Goal: Task Accomplishment & Management: Manage account settings

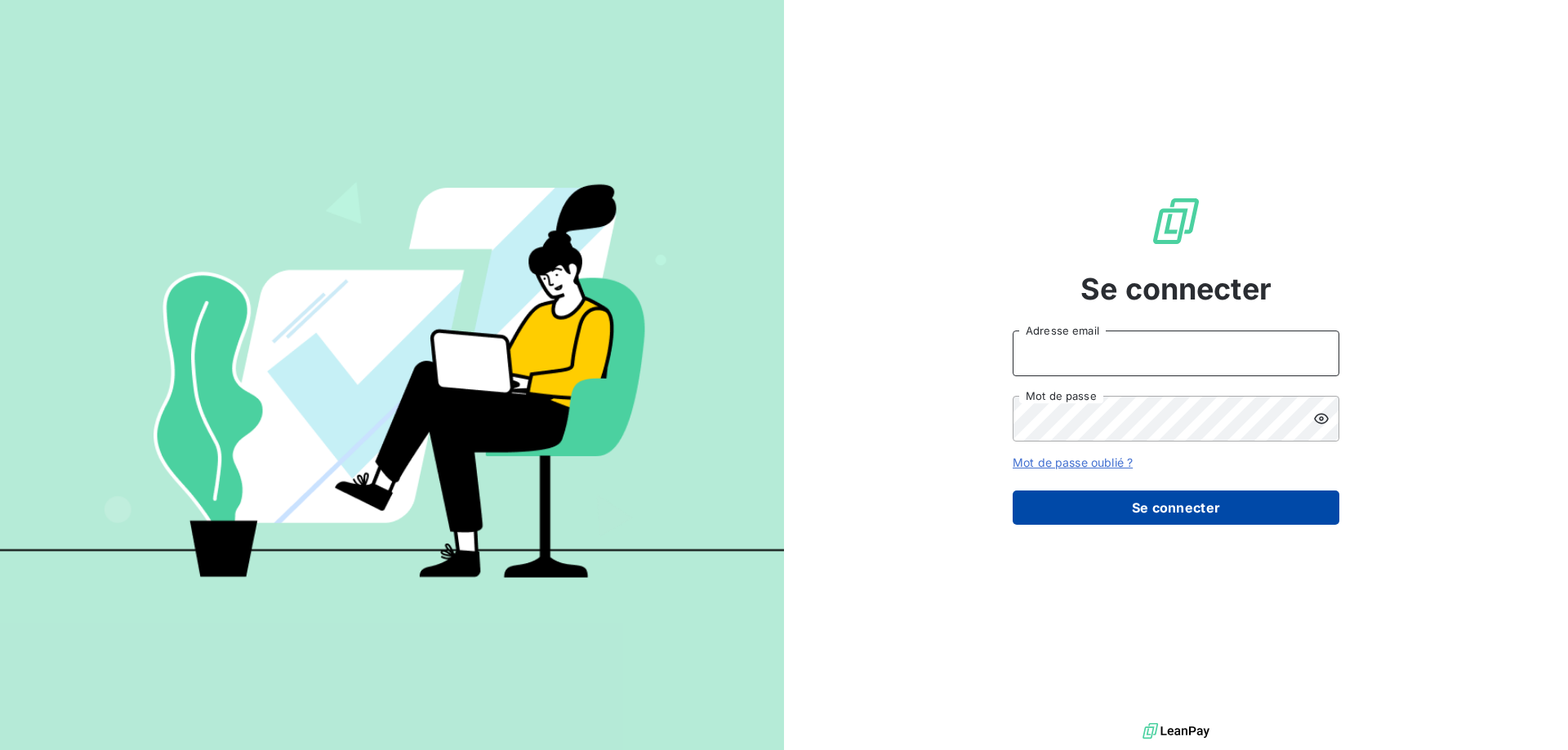
type input "[EMAIL_ADDRESS][DOMAIN_NAME]"
click at [1236, 507] on button "Se connecter" at bounding box center [1176, 507] width 326 height 34
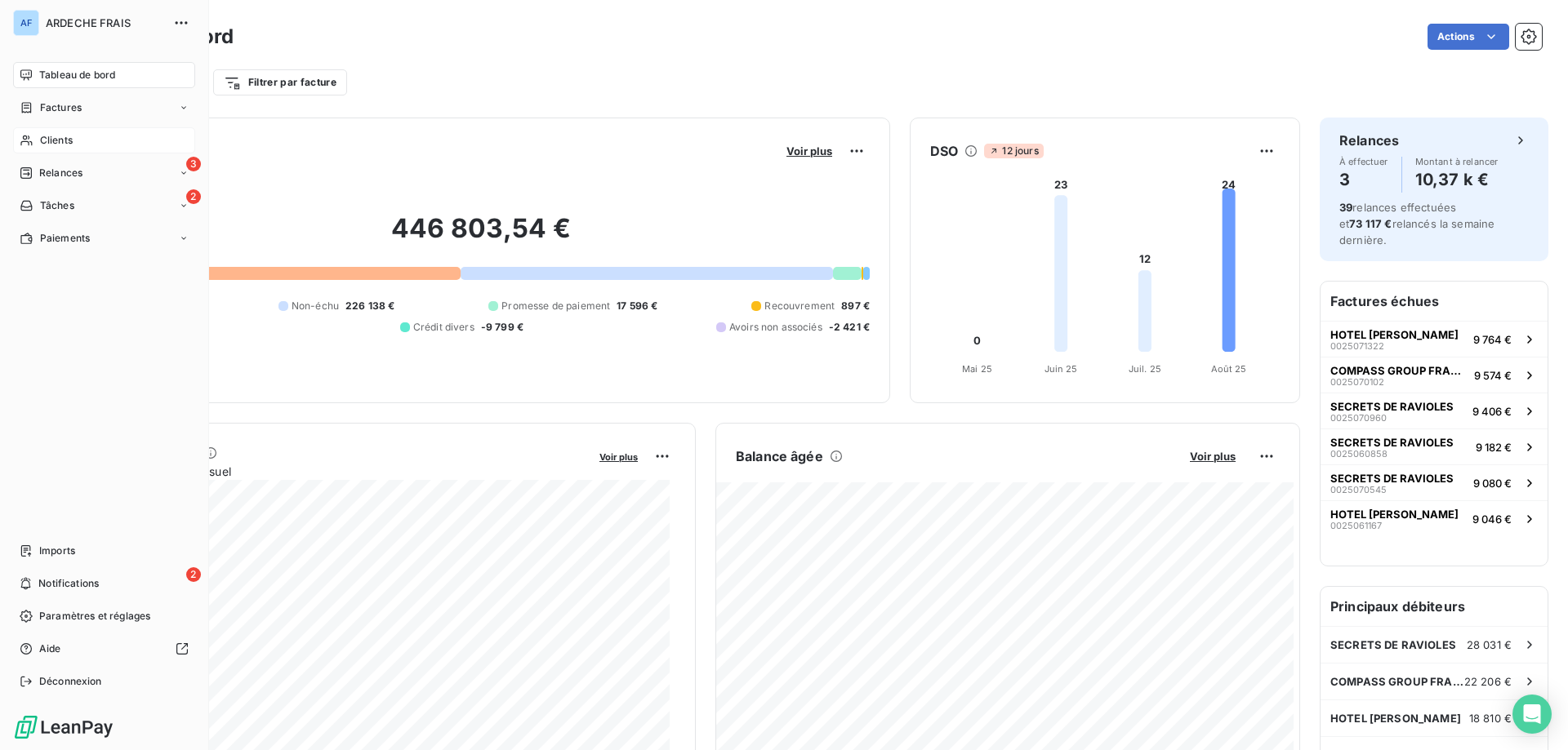
click at [31, 145] on icon at bounding box center [26, 140] width 14 height 13
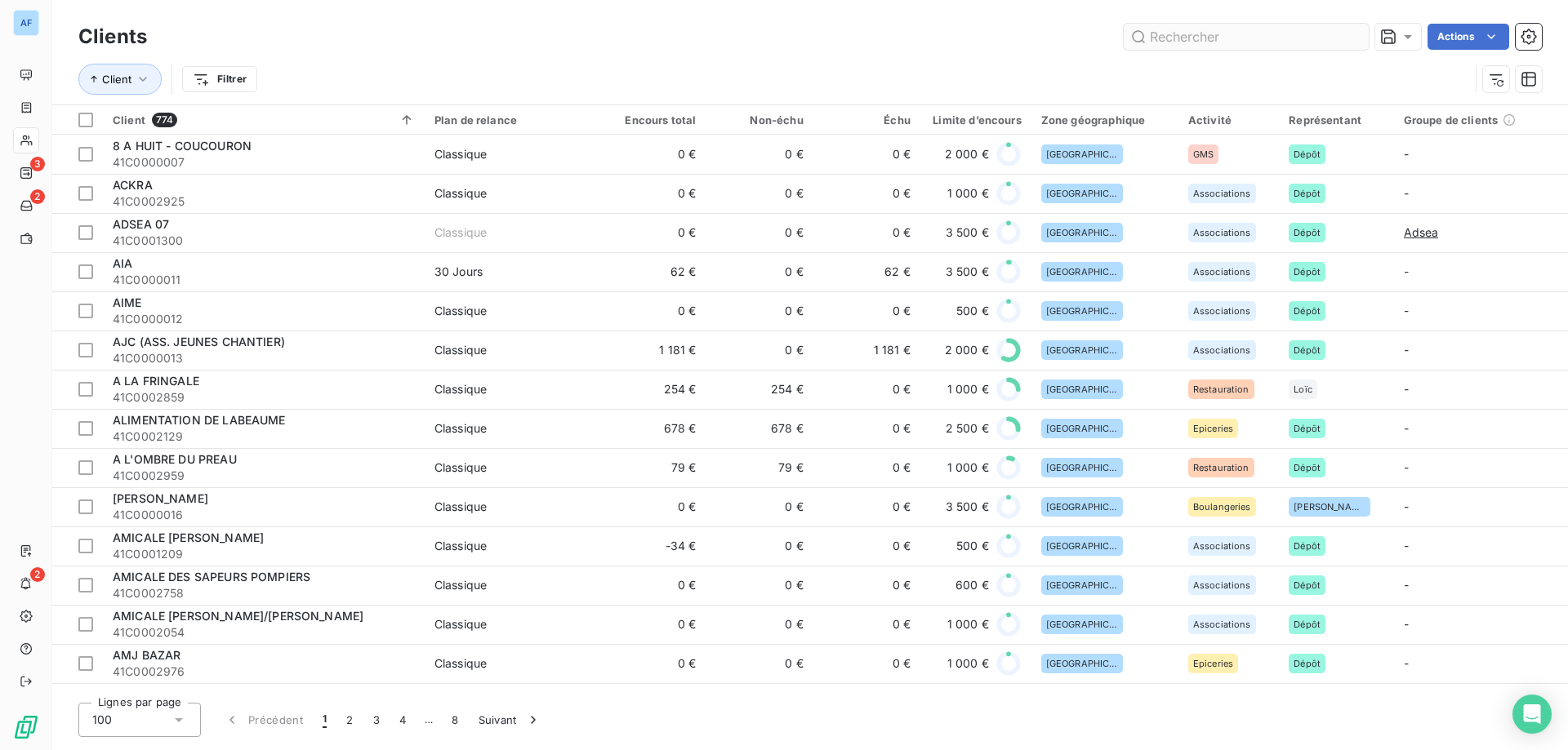
click at [1180, 38] on input "text" at bounding box center [1246, 37] width 245 height 26
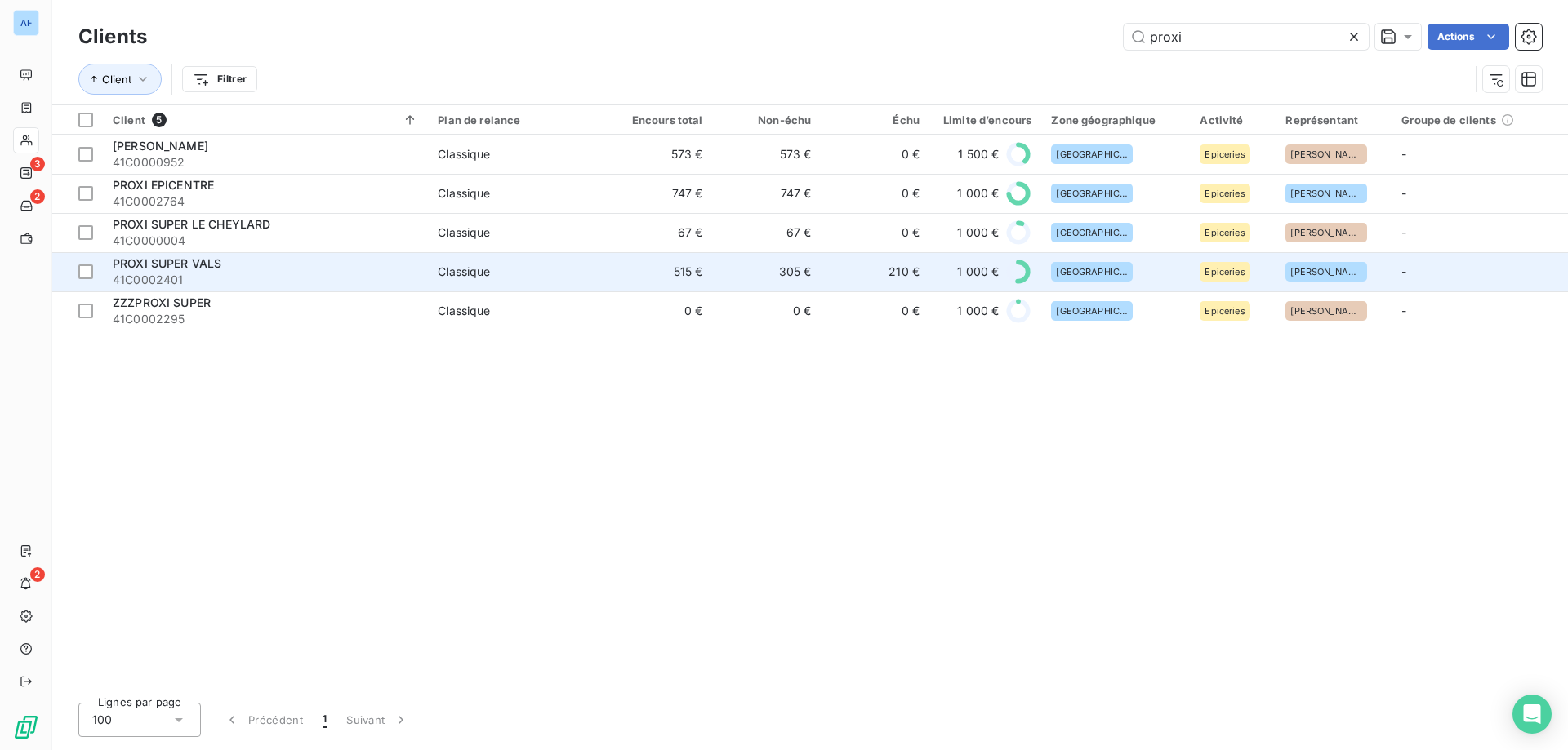
type input "proxi"
click at [194, 258] on span "PROXI SUPER VALS" at bounding box center [167, 263] width 109 height 14
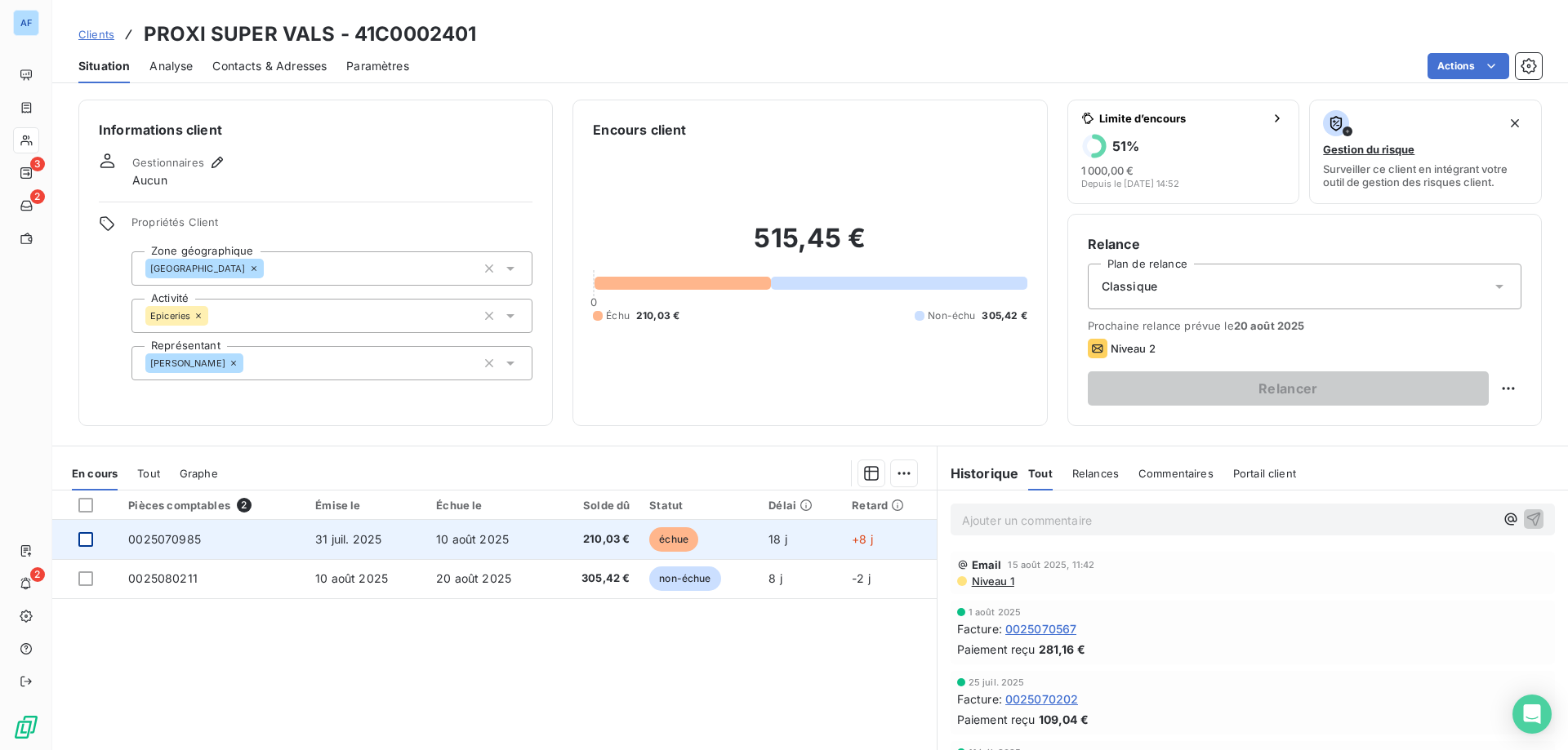
click at [86, 545] on div at bounding box center [85, 539] width 15 height 15
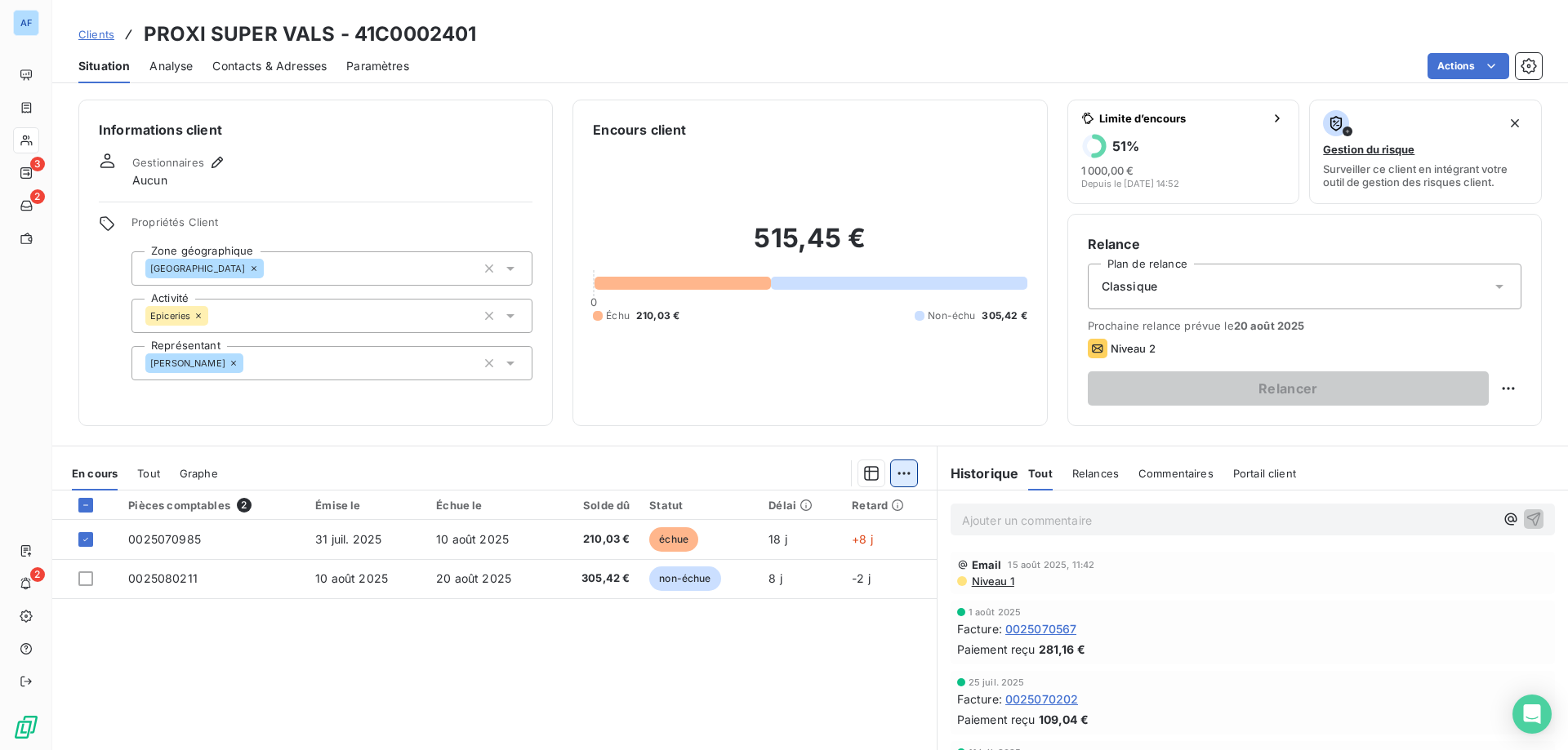
click at [896, 472] on html "AF 3 2 2 Clients PROXI SUPER VALS - 41C0002401 Situation Analyse Contacts & Adr…" at bounding box center [784, 375] width 1568 height 750
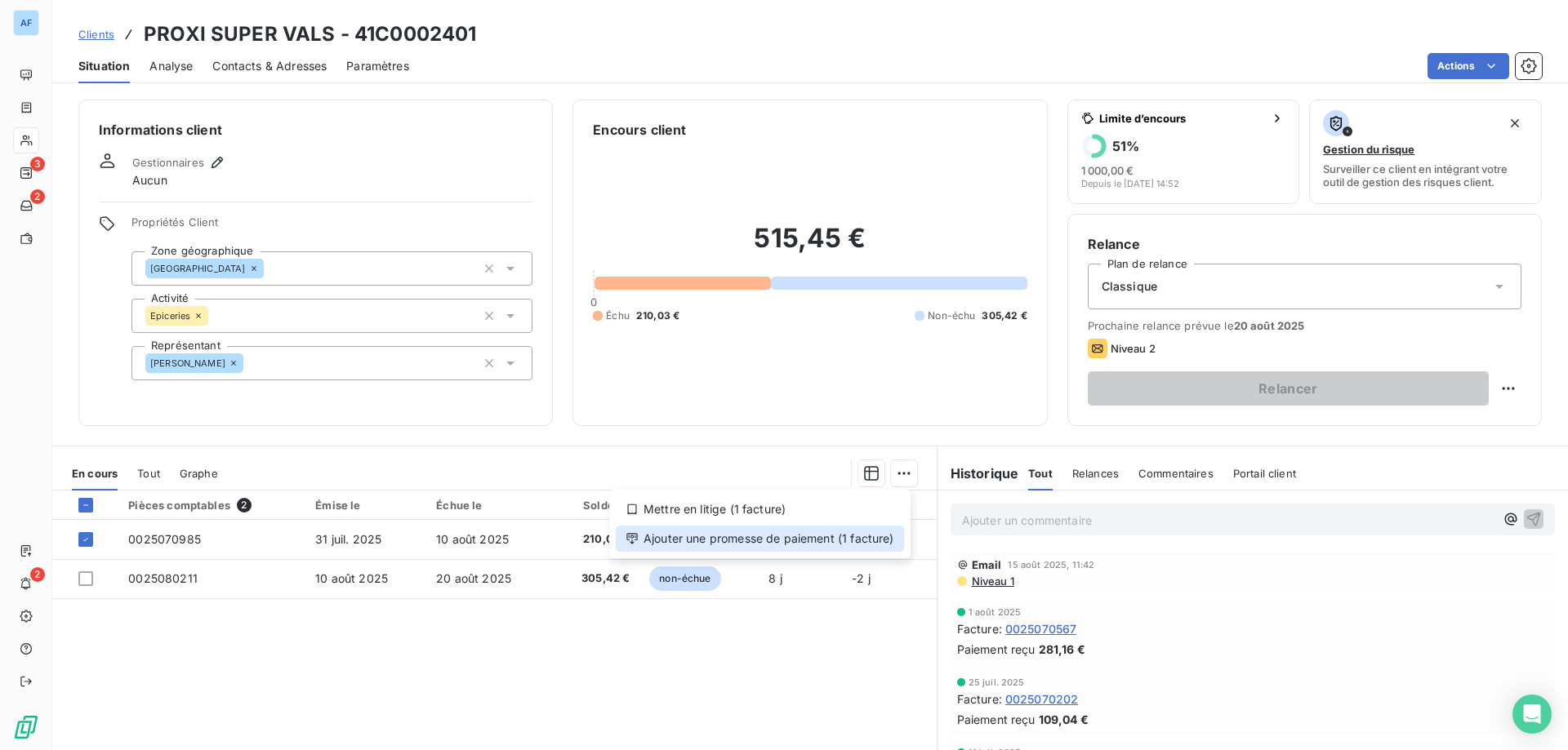
click at [870, 542] on div "Ajouter une promesse de paiement (1 facture)" at bounding box center [760, 538] width 288 height 26
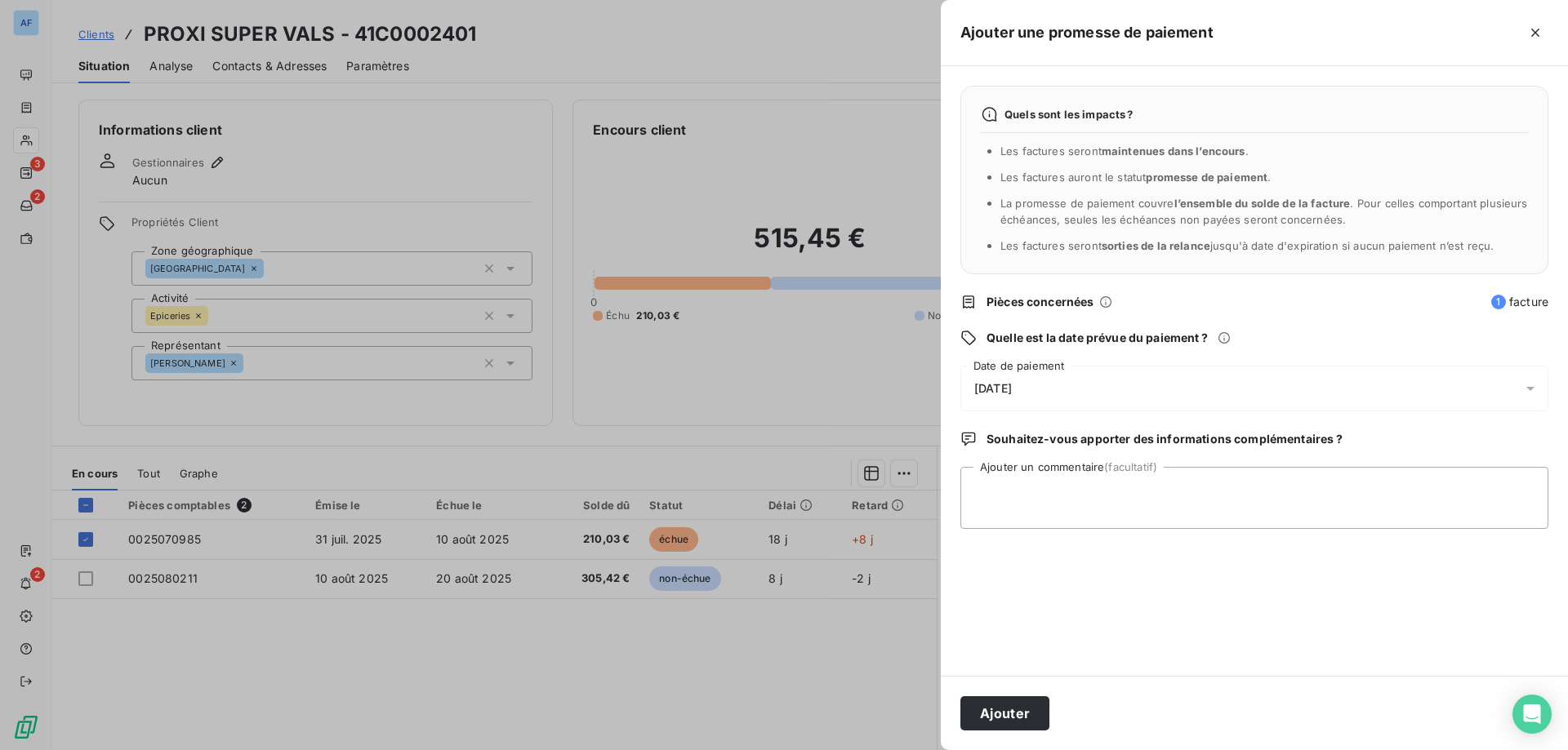
click at [1012, 391] on span "19/08/2025" at bounding box center [993, 388] width 38 height 13
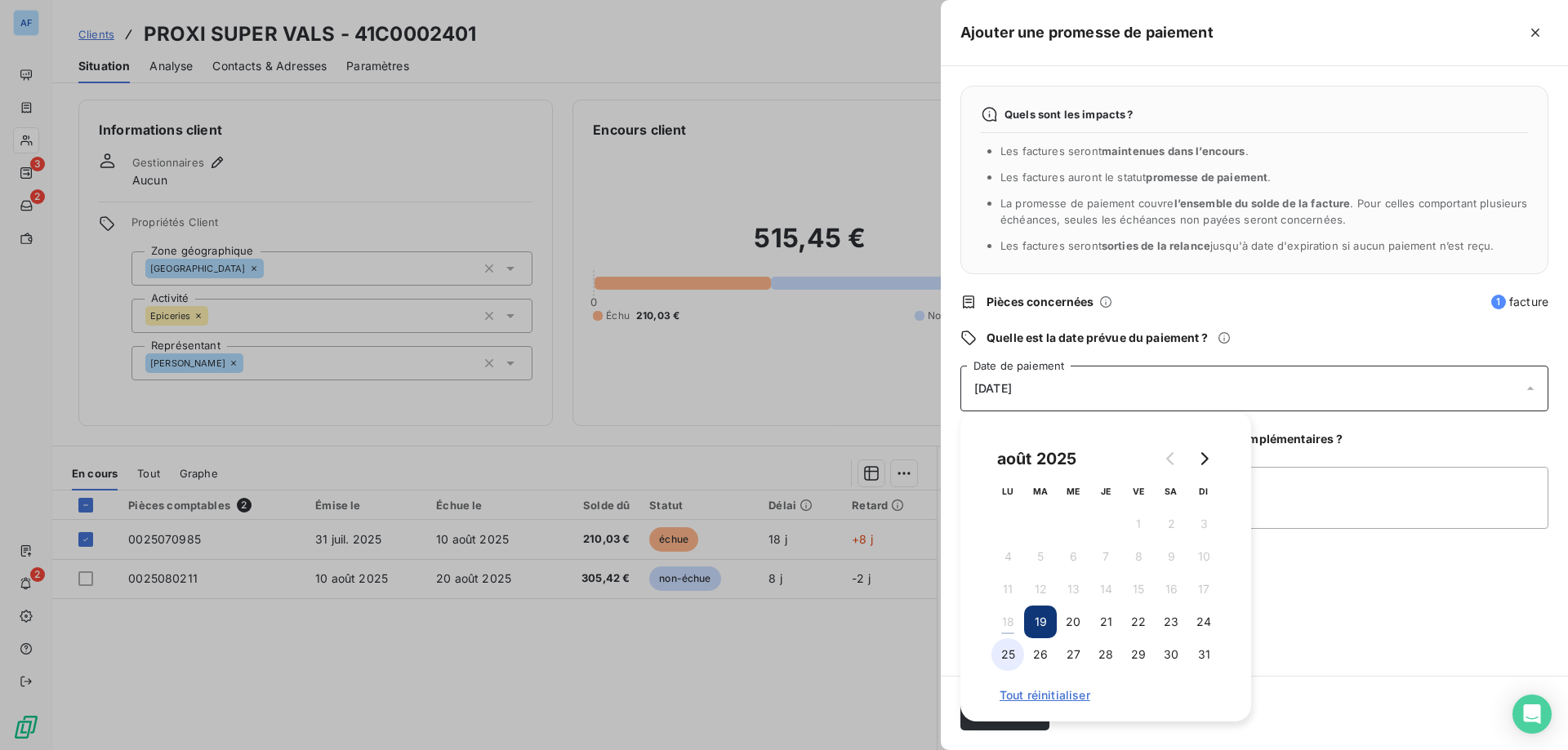
click at [1009, 659] on button "25" at bounding box center [1007, 654] width 32 height 32
click at [1368, 486] on textarea "Ajouter un commentaire (facultatif)" at bounding box center [1254, 498] width 588 height 62
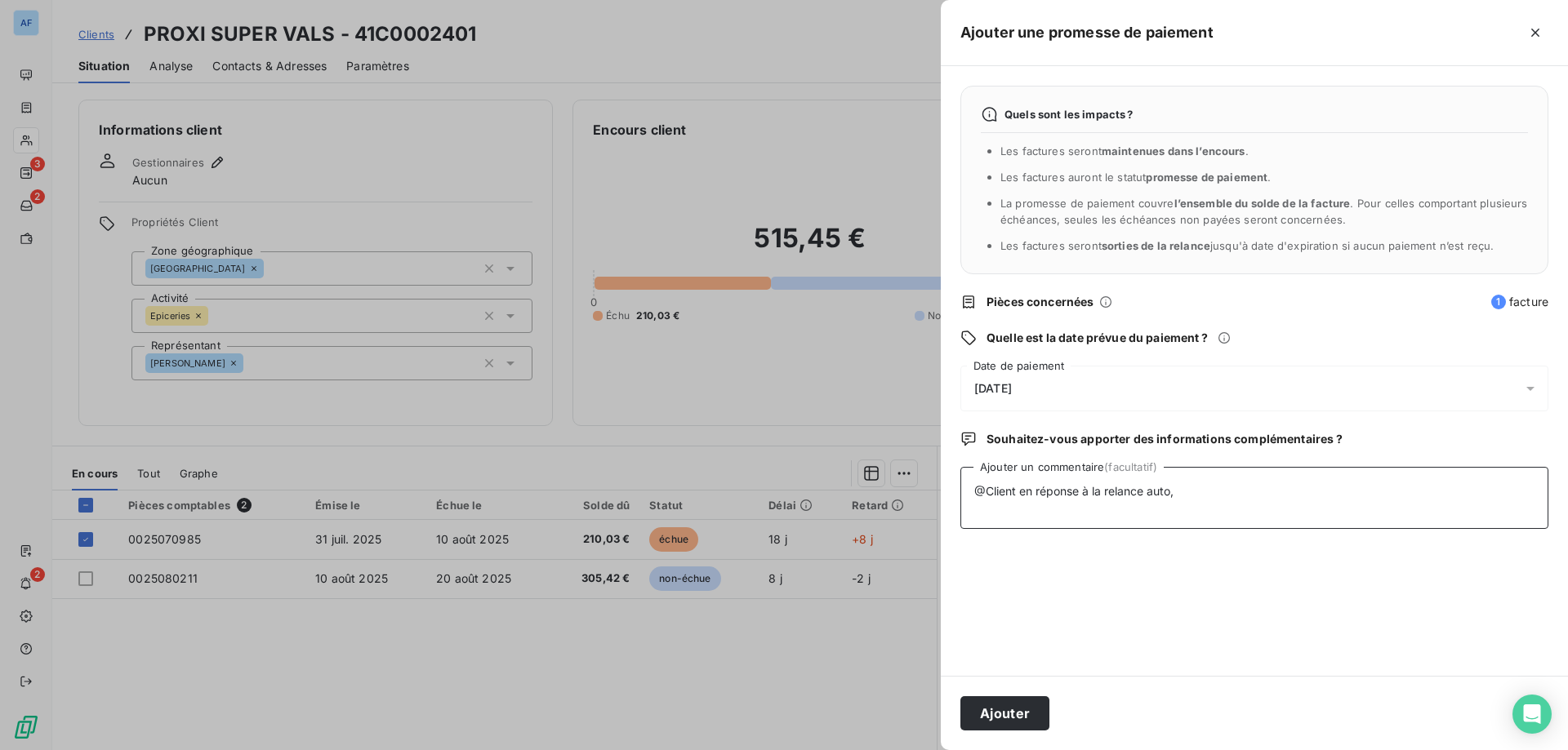
click at [1020, 493] on textarea "@Client en réponse à la relance auto," at bounding box center [1254, 498] width 588 height 62
click at [1215, 491] on textarea "@Client le 18/08 en réponse à la relance auto," at bounding box center [1254, 498] width 588 height 62
click at [1374, 509] on textarea "@Client le 18/08 en réponse à la relance auto du 15/08," at bounding box center [1254, 498] width 588 height 62
click at [1283, 492] on textarea "@Client le 18/08 en réponse à la relance auto du 15/08 :" at bounding box center [1254, 498] width 588 height 62
click at [1293, 511] on textarea "@Client le 18/08 en réponse à la relance auto du 15/08 :" at bounding box center [1254, 498] width 588 height 62
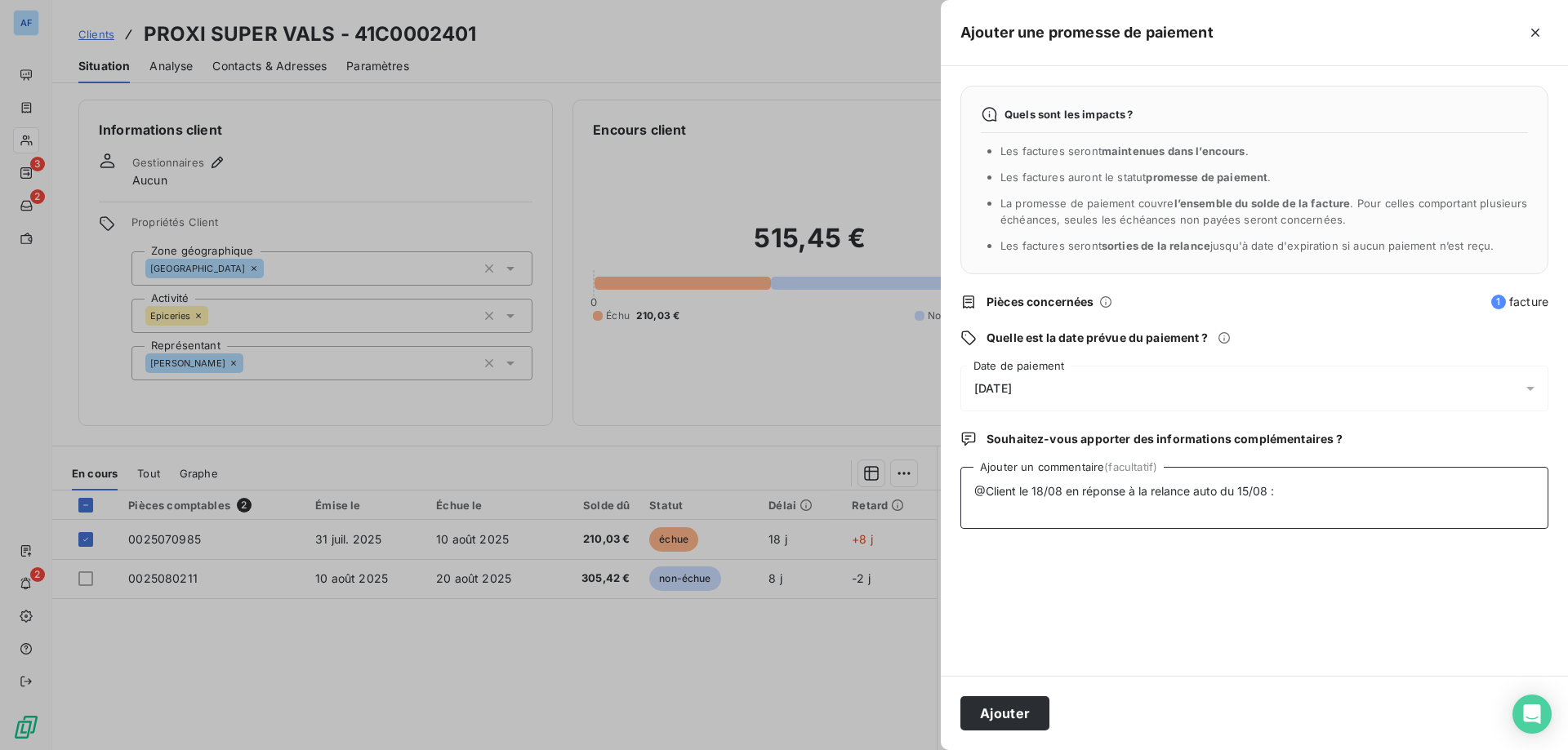
paste textarea "Bonjour, Le règlement a déjà été réglé, comme d'habitude et donner à Didier qua…"
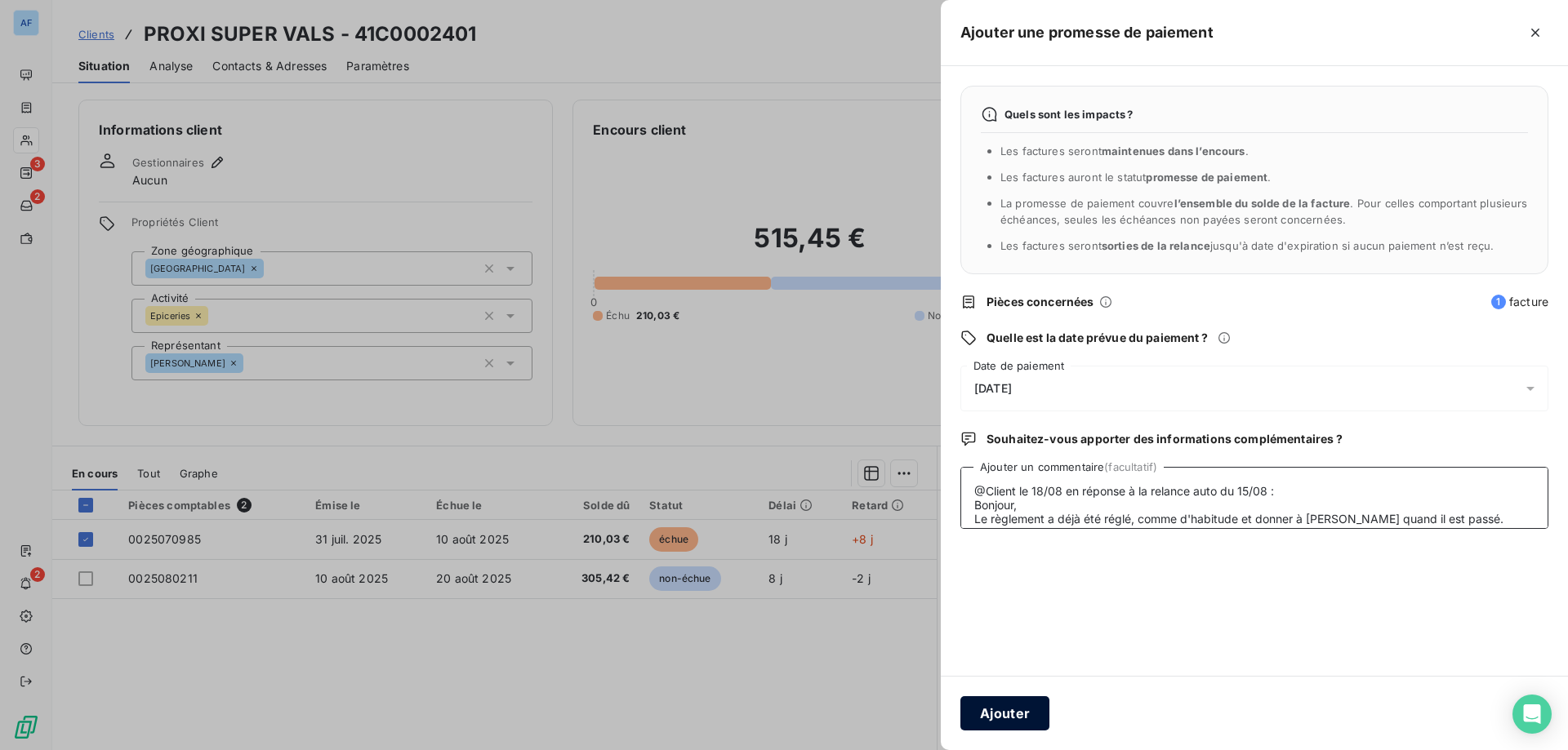
type textarea "@Client le 18/08 en réponse à la relance auto du 15/08 : Bonjour, Le règlement …"
click at [996, 711] on button "Ajouter" at bounding box center [1005, 713] width 89 height 34
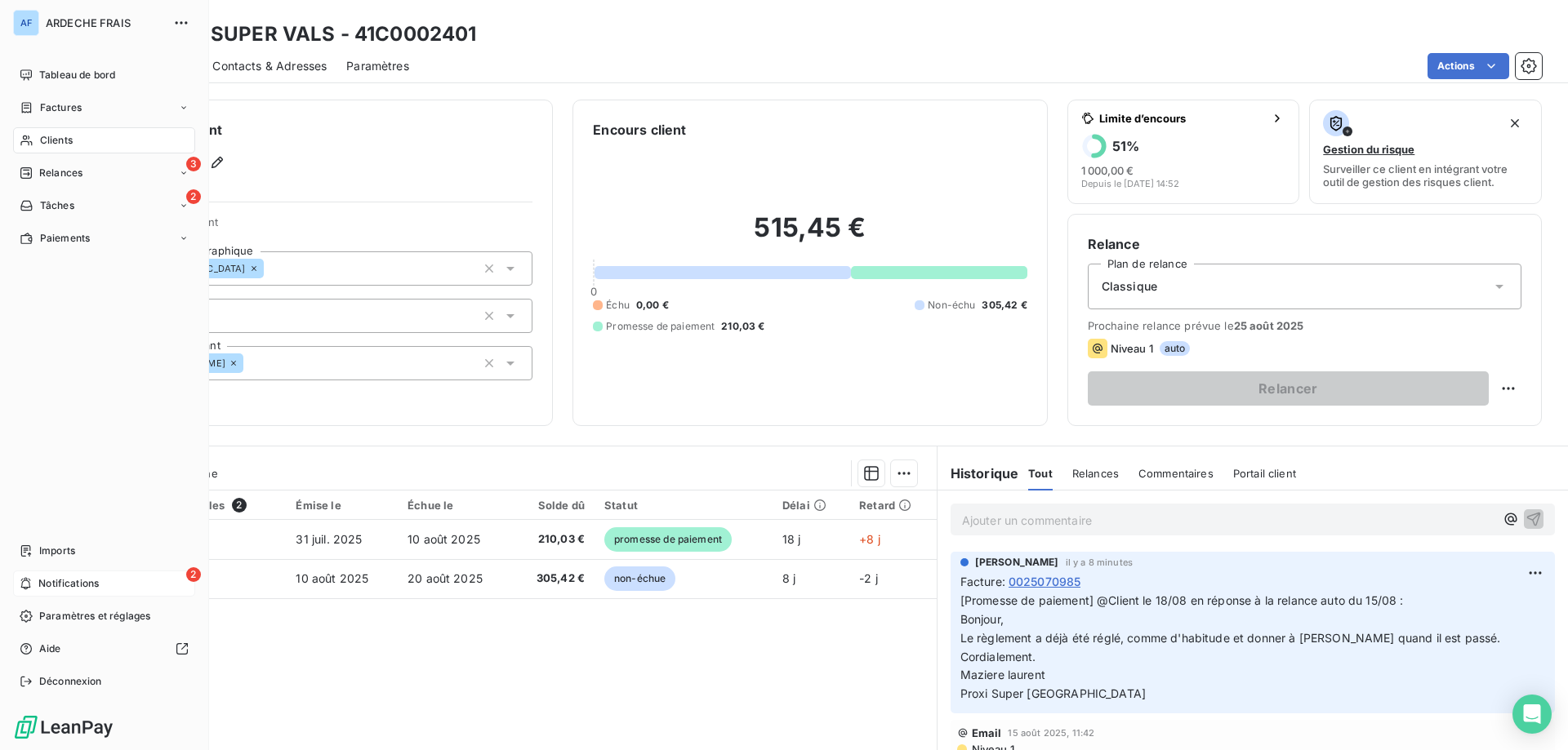
click at [102, 572] on div "2 Notifications" at bounding box center [103, 583] width 182 height 26
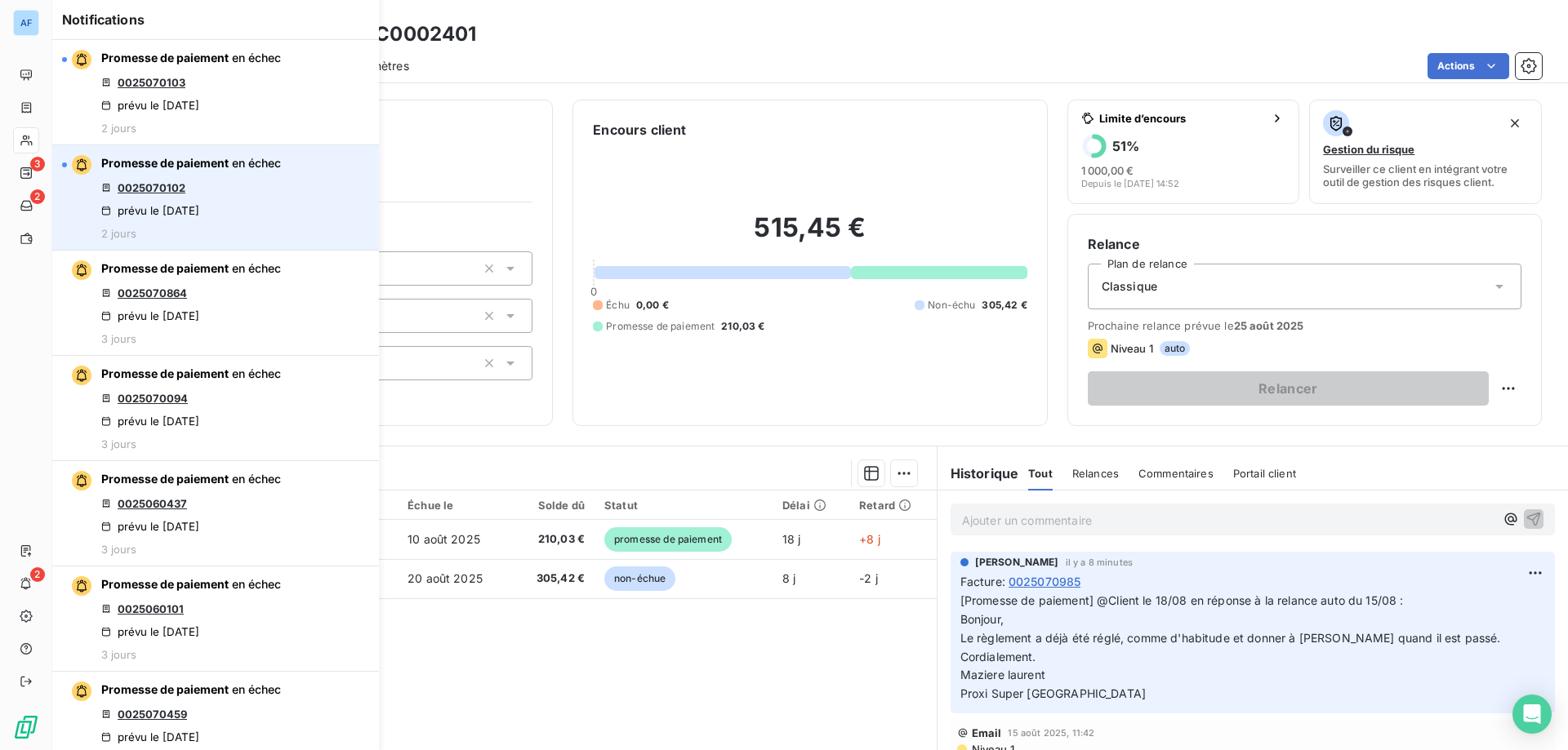
click at [162, 193] on link "0025070102" at bounding box center [151, 187] width 68 height 13
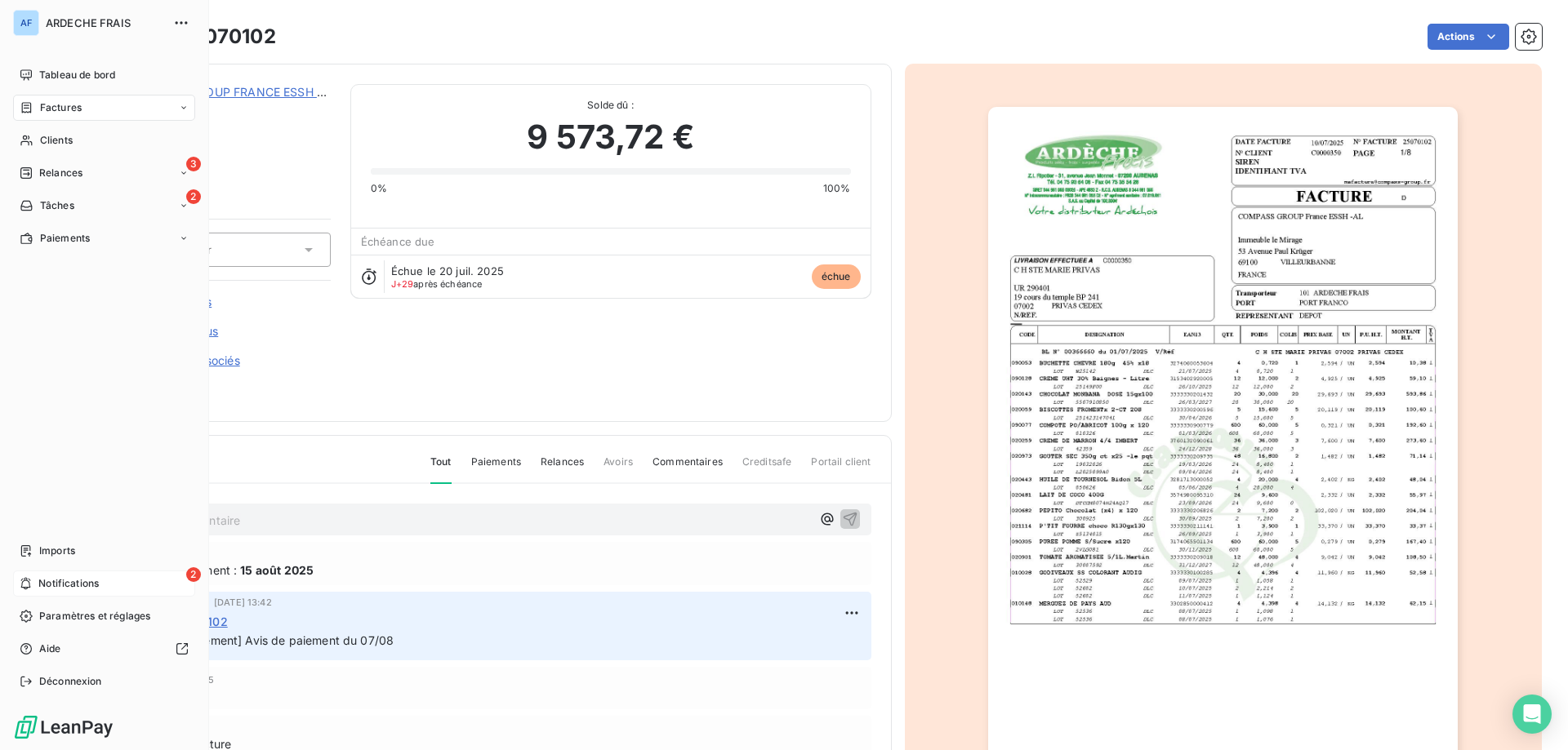
click at [64, 580] on span "Notifications" at bounding box center [68, 583] width 61 height 15
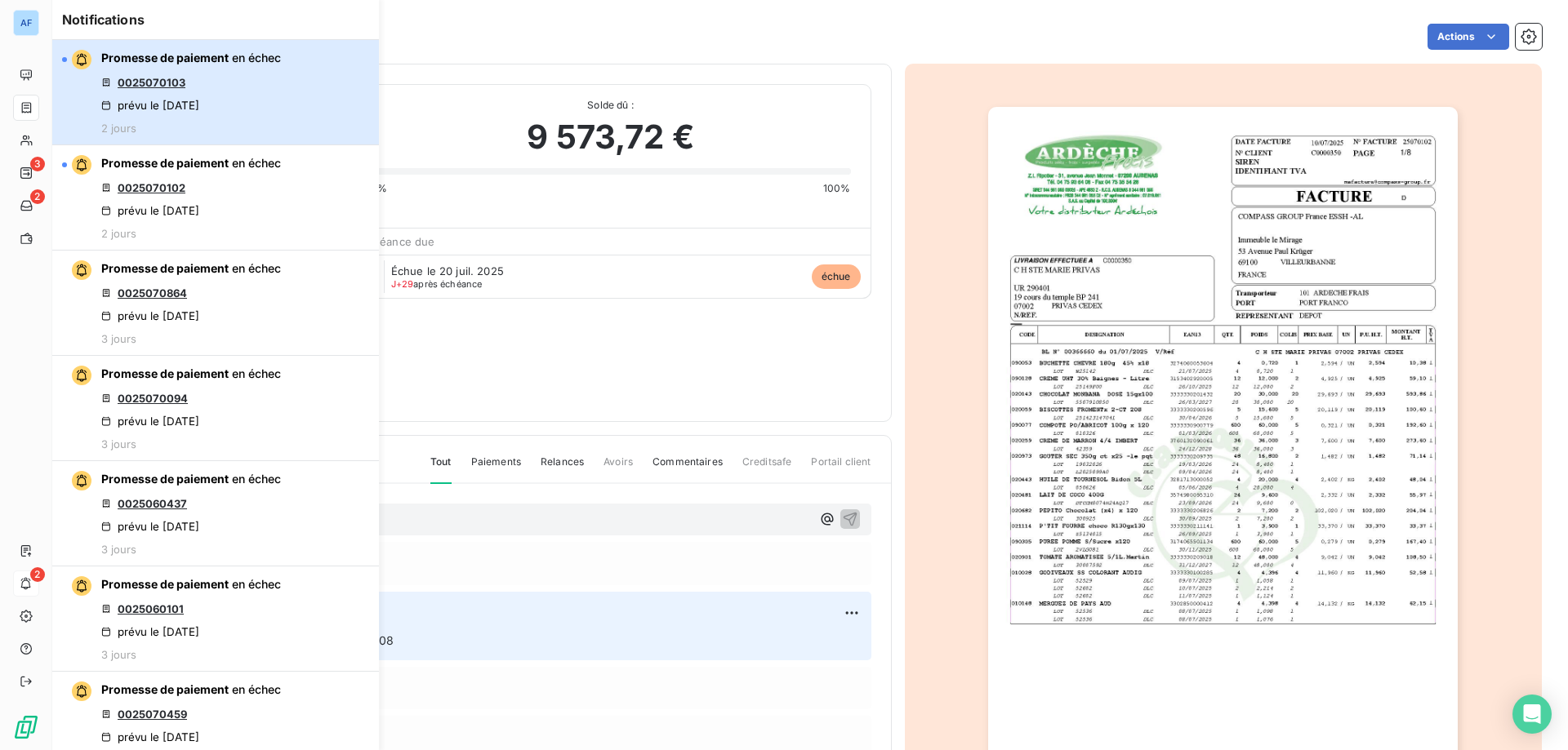
click at [231, 97] on div "Promesse de paiement en échec 0025070103 prévu le 15 août 2025 2 jours" at bounding box center [191, 91] width 179 height 85
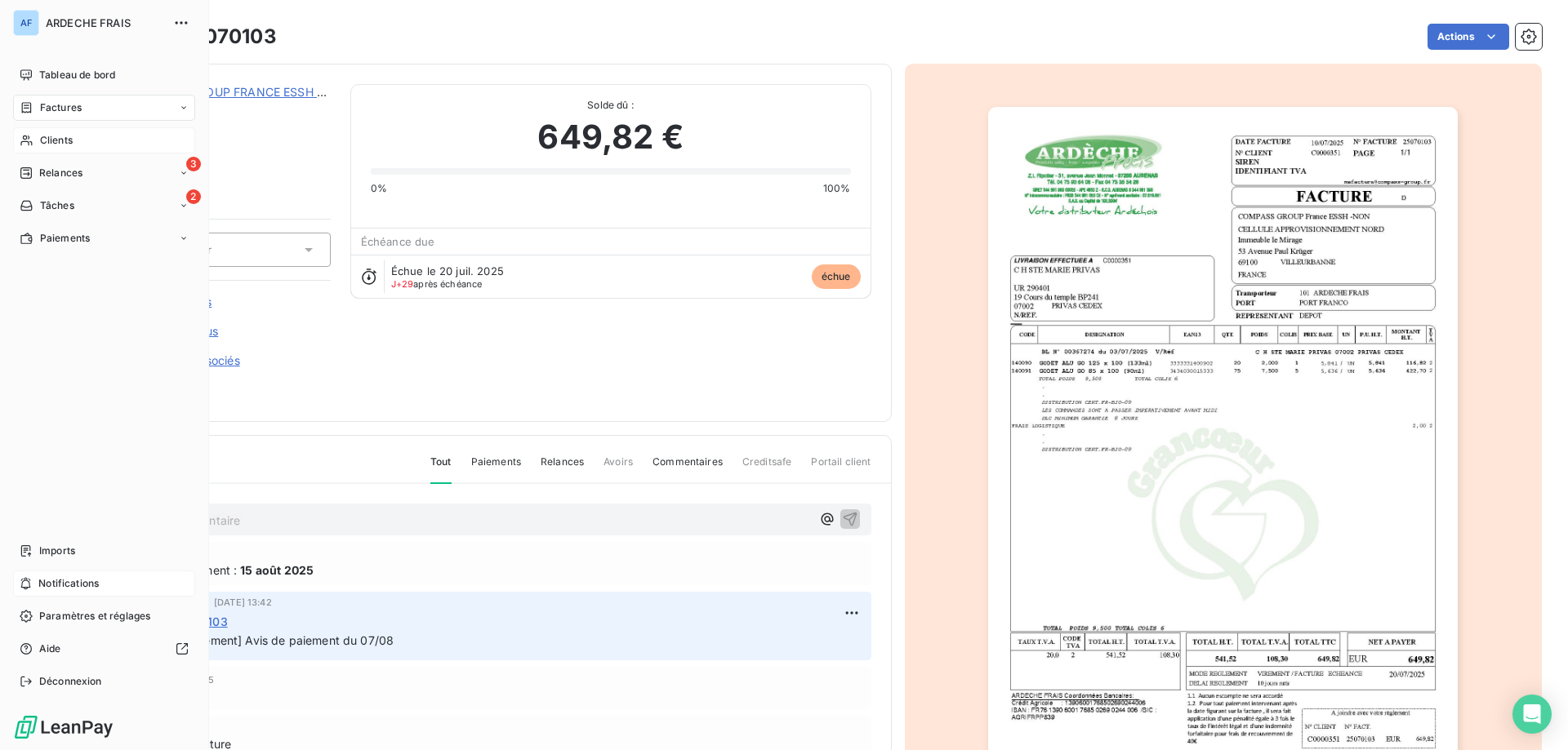
click at [84, 138] on div "Clients" at bounding box center [103, 140] width 182 height 26
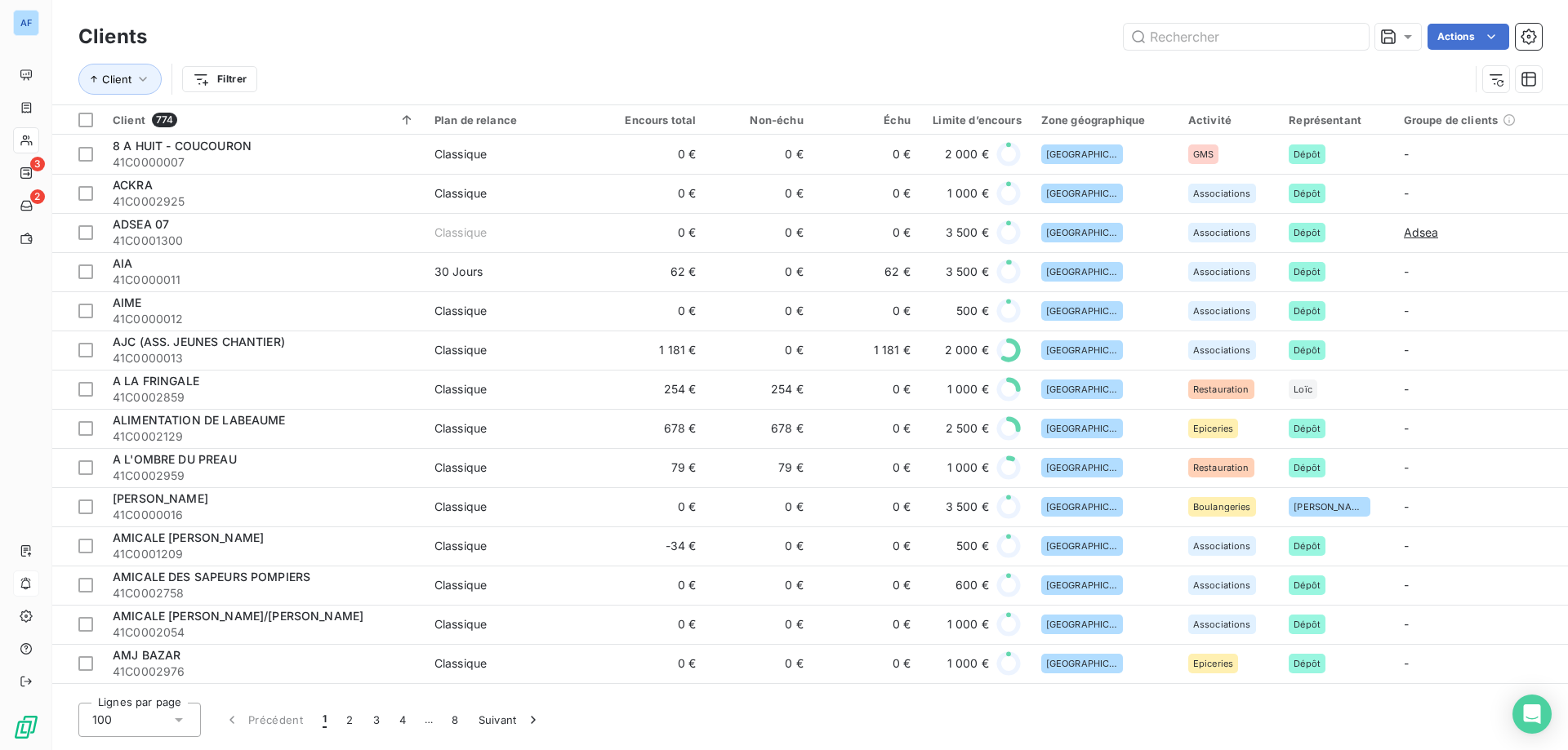
click at [135, 719] on div "100" at bounding box center [139, 720] width 122 height 34
click at [156, 653] on li "50" at bounding box center [139, 655] width 122 height 29
click at [1189, 38] on input "text" at bounding box center [1246, 37] width 245 height 26
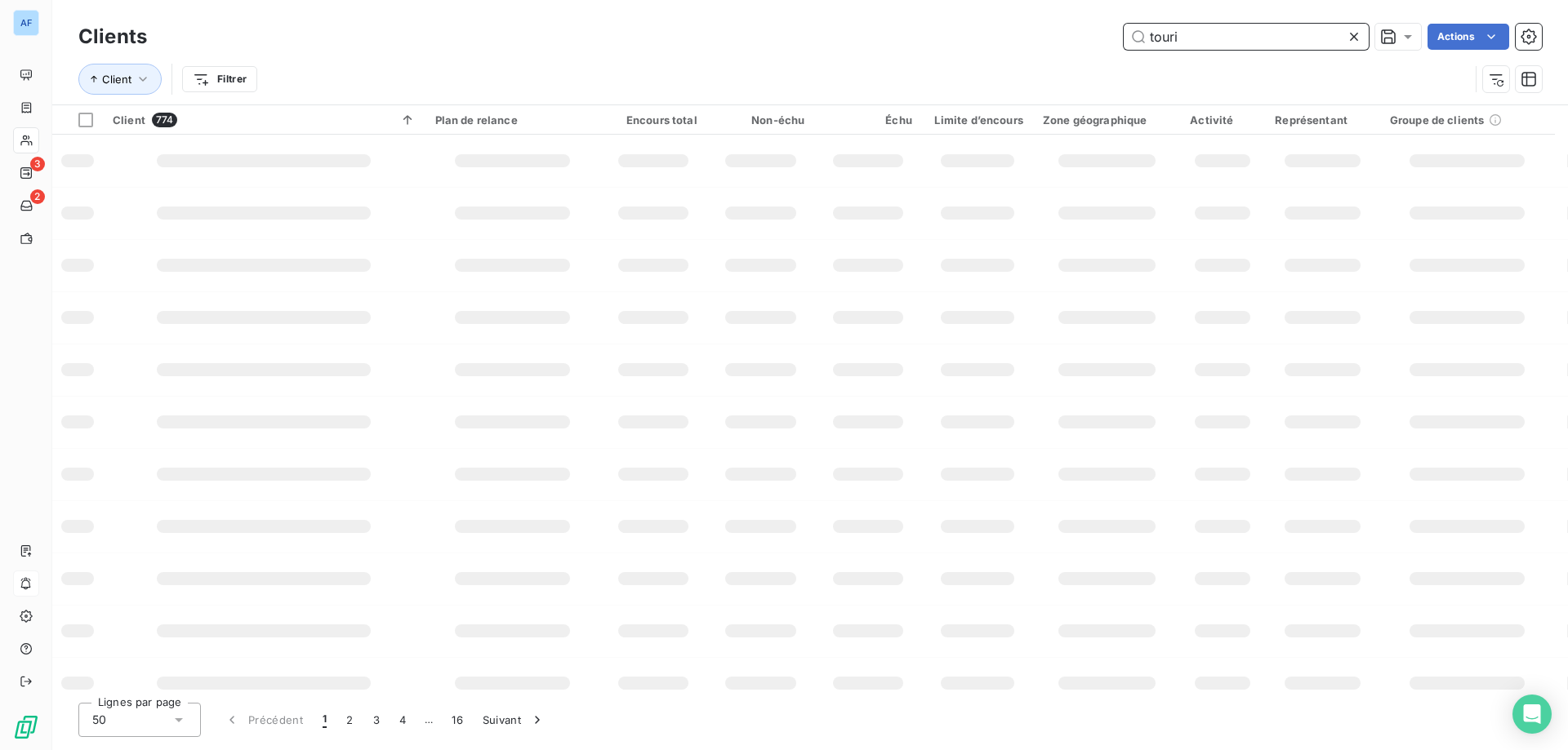
type input "touris"
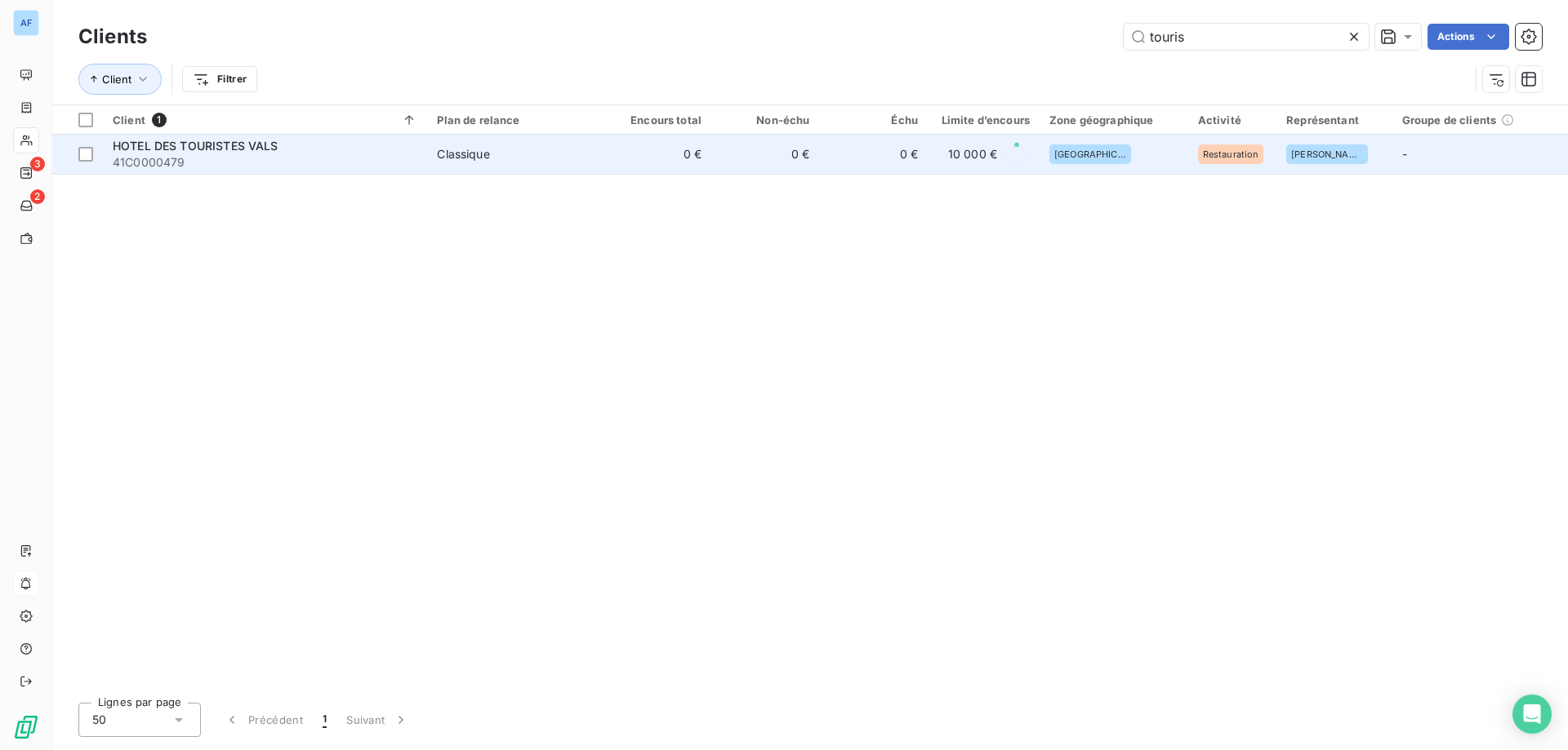
click at [380, 157] on span "41C0000479" at bounding box center [265, 162] width 304 height 16
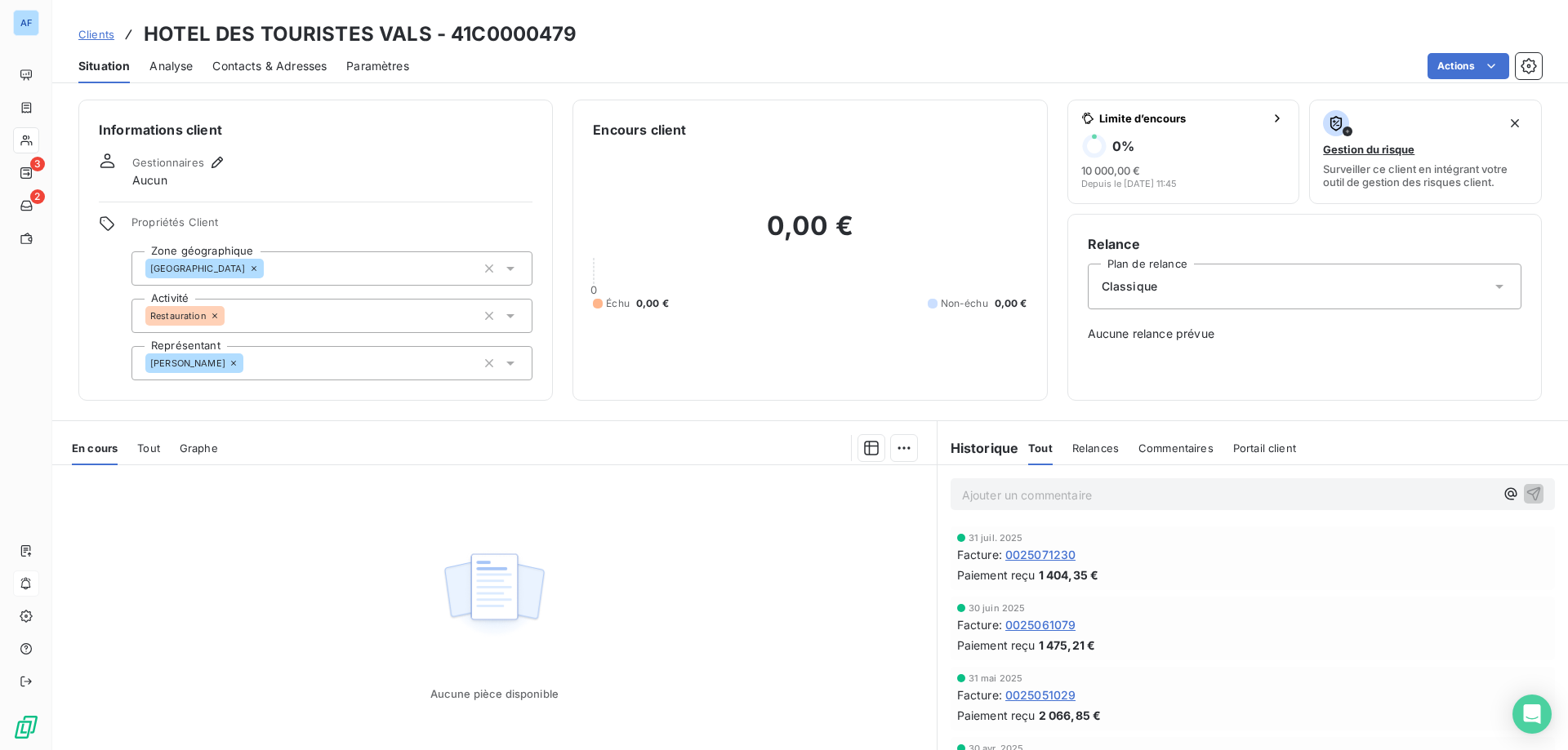
click at [156, 63] on span "Analyse" at bounding box center [171, 66] width 44 height 16
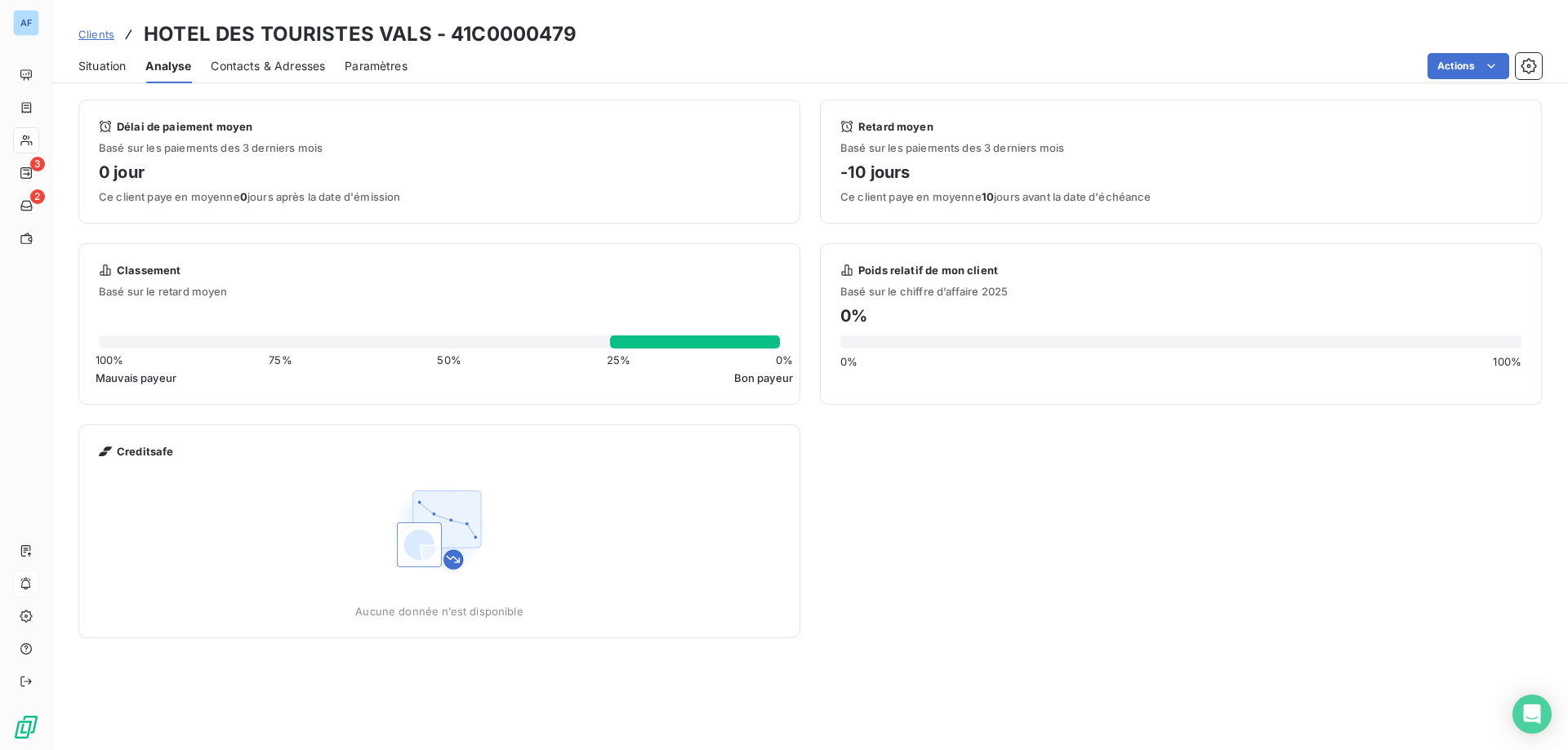
click at [232, 65] on span "Contacts & Adresses" at bounding box center [268, 66] width 115 height 16
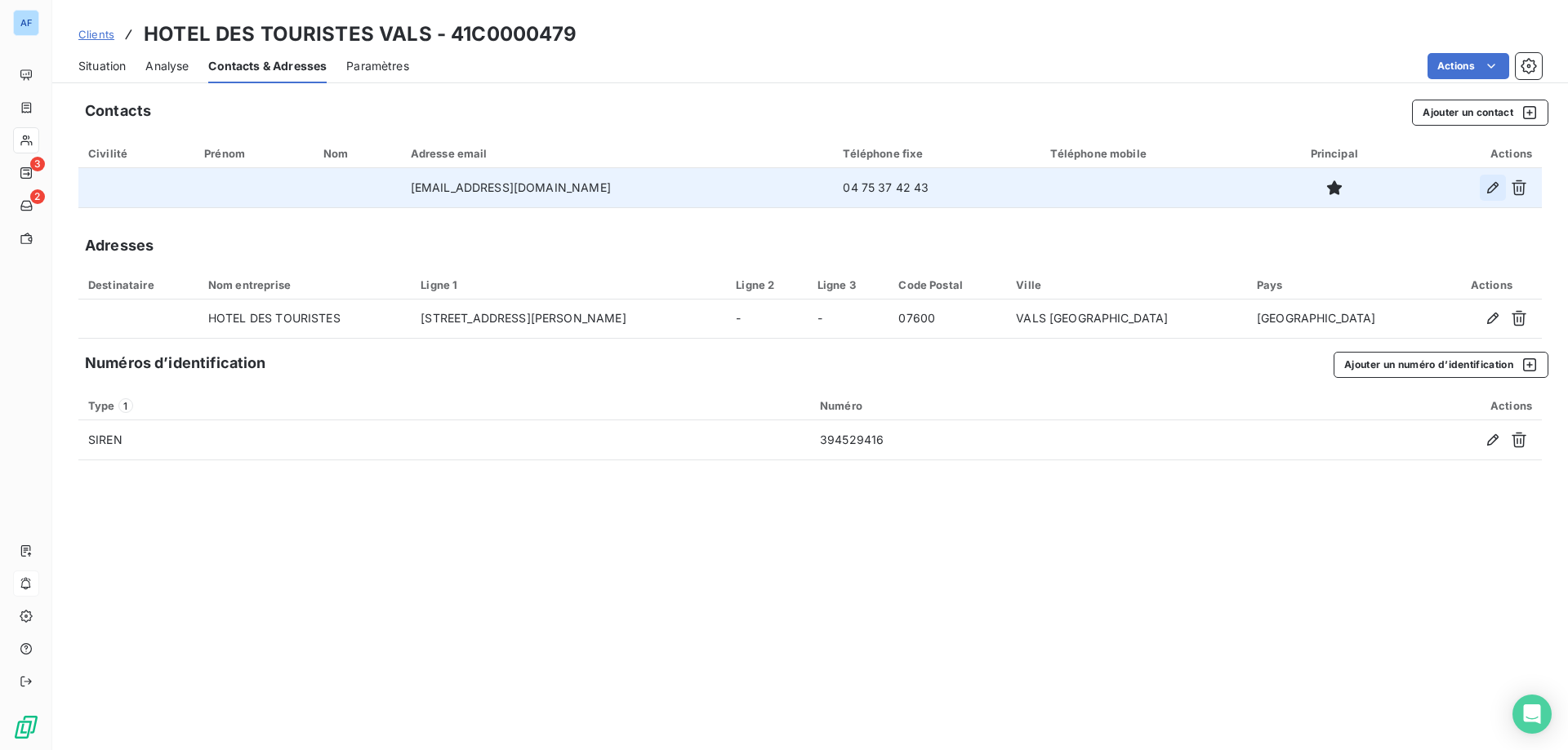
click at [1494, 185] on icon "button" at bounding box center [1493, 187] width 16 height 16
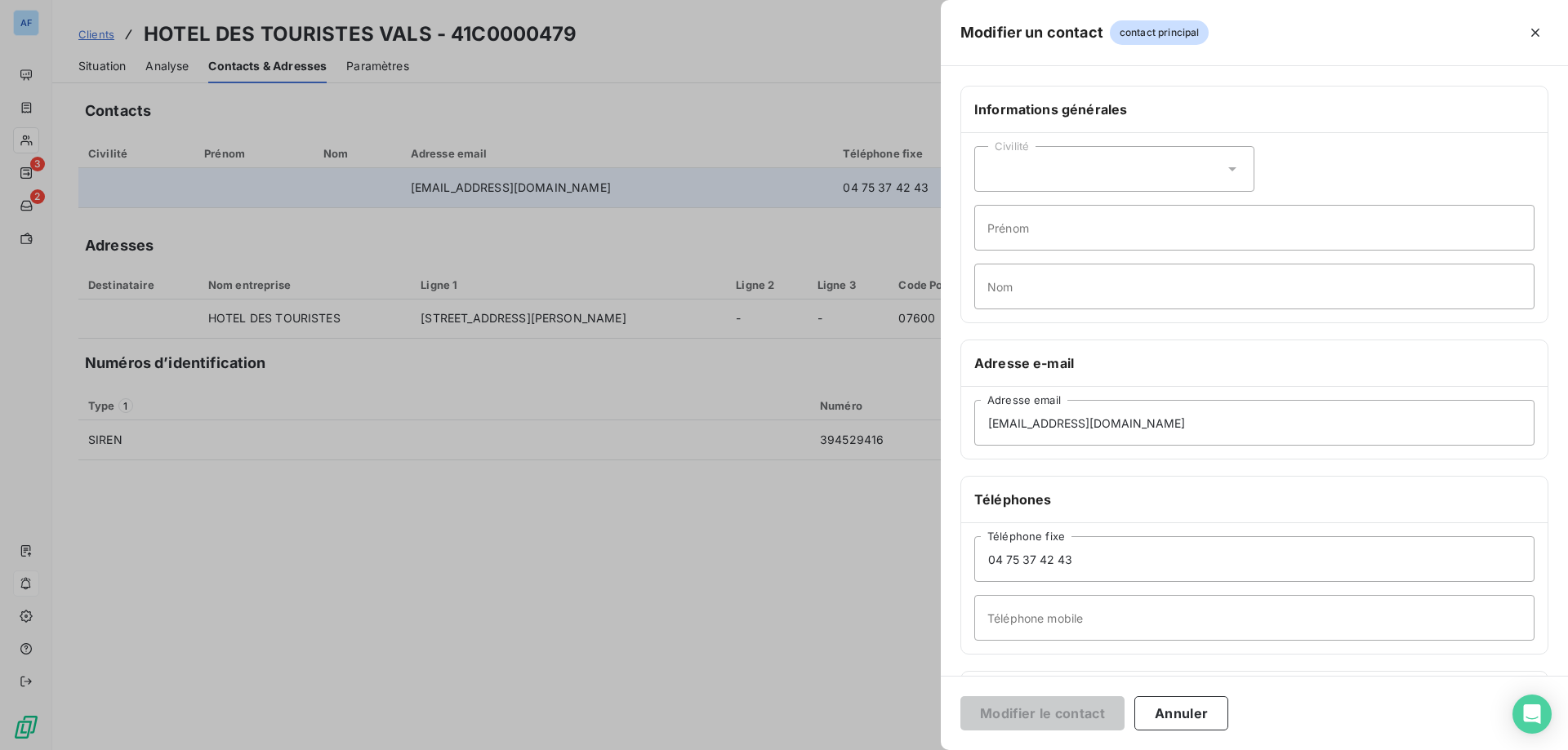
click at [1108, 179] on div "Civilité" at bounding box center [1114, 169] width 280 height 46
click at [1092, 240] on li "Monsieur" at bounding box center [1114, 239] width 280 height 29
click at [1092, 240] on input "Prénom" at bounding box center [1254, 228] width 561 height 46
type input "Lionel"
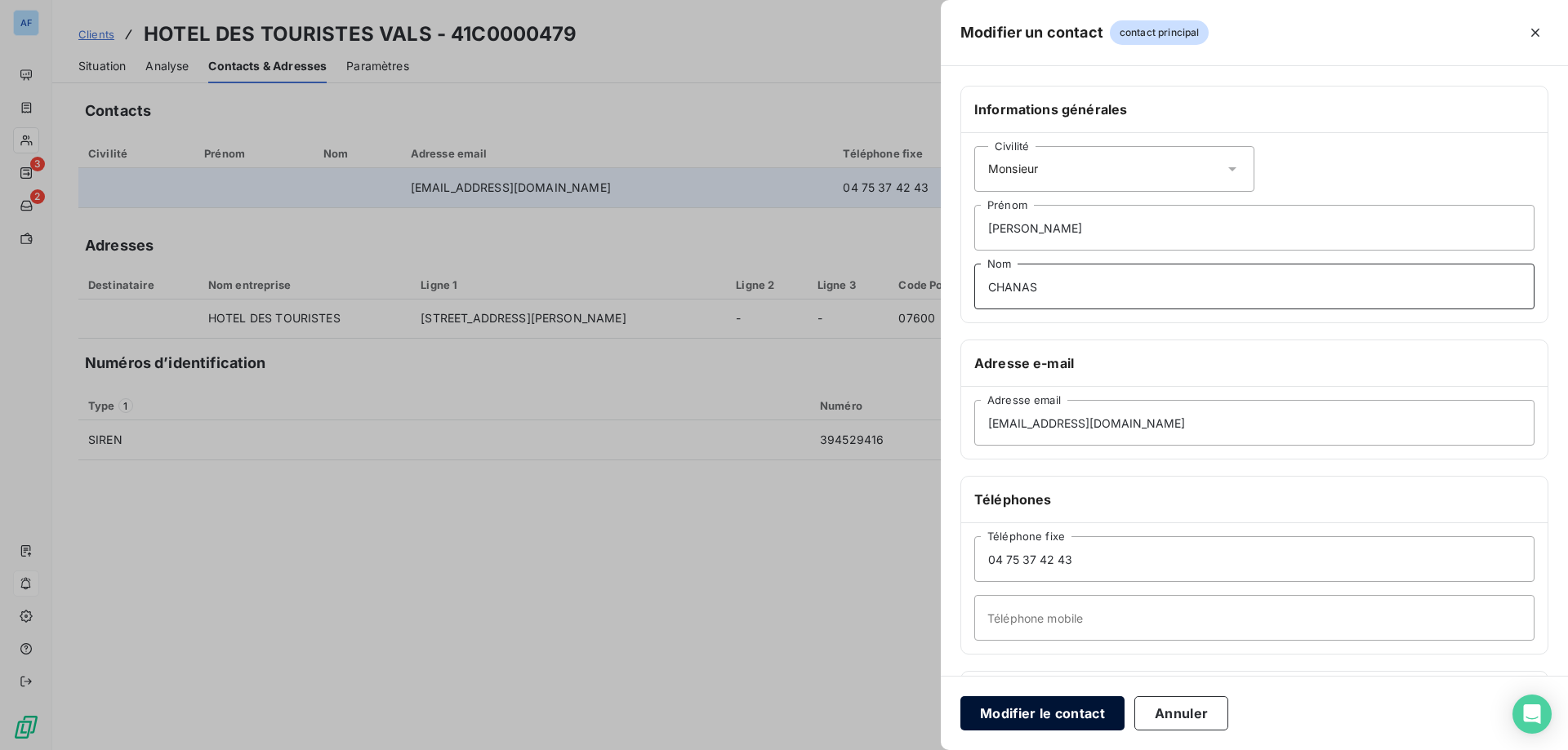
type input "CHANAS"
click at [1061, 721] on button "Modifier le contact" at bounding box center [1042, 713] width 164 height 34
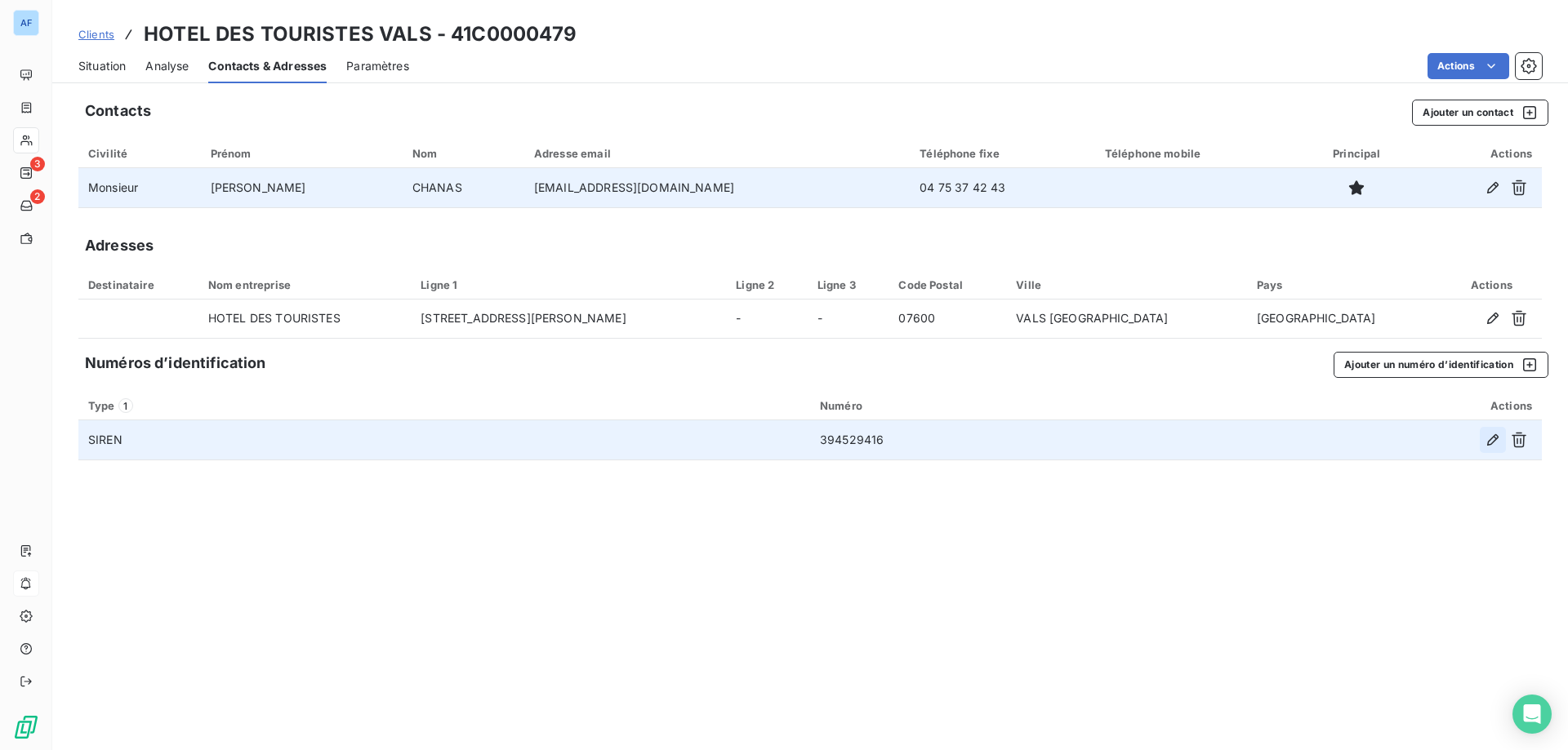
click at [1489, 441] on icon "button" at bounding box center [1492, 439] width 11 height 11
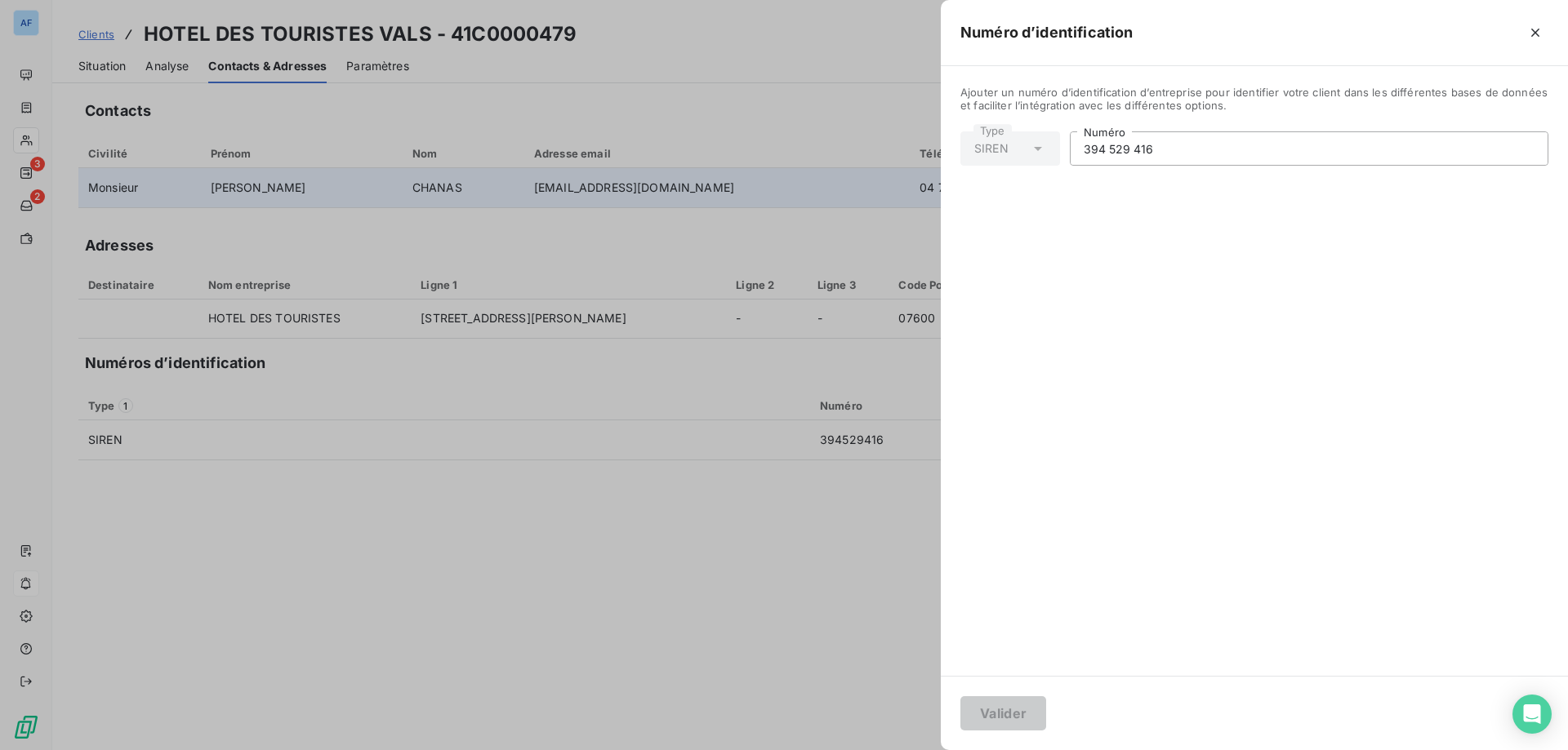
drag, startPoint x: 1161, startPoint y: 152, endPoint x: 846, endPoint y: 128, distance: 315.9
click at [851, 749] on div "Numéro d’identification Ajouter un numéro d’identification d’entreprise pour id…" at bounding box center [784, 750] width 1568 height 0
click at [1199, 161] on input "989" at bounding box center [1309, 149] width 477 height 32
click at [1185, 149] on input "989 444" at bounding box center [1309, 149] width 477 height 32
type input "989 444 799"
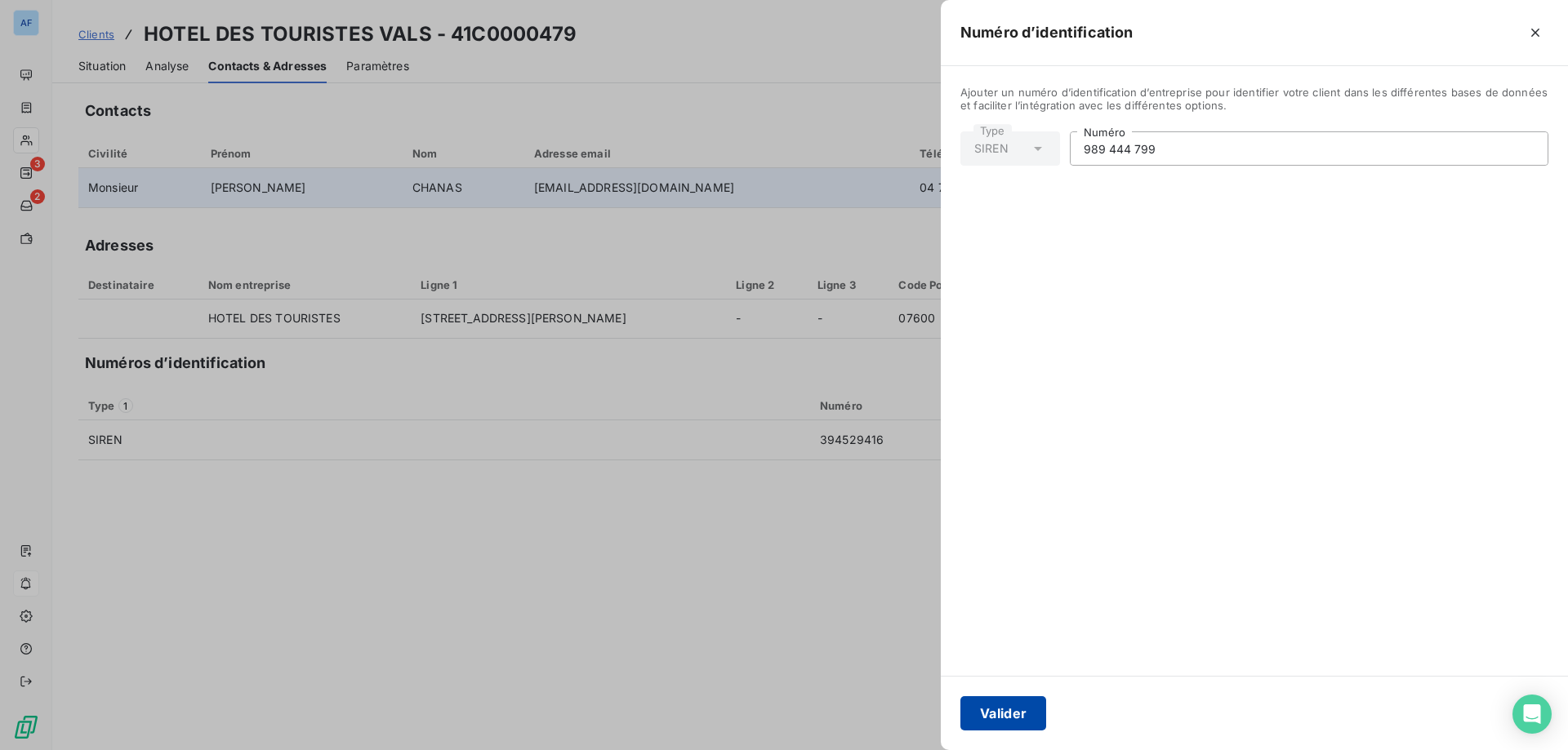
click at [1006, 718] on button "Valider" at bounding box center [1003, 713] width 85 height 34
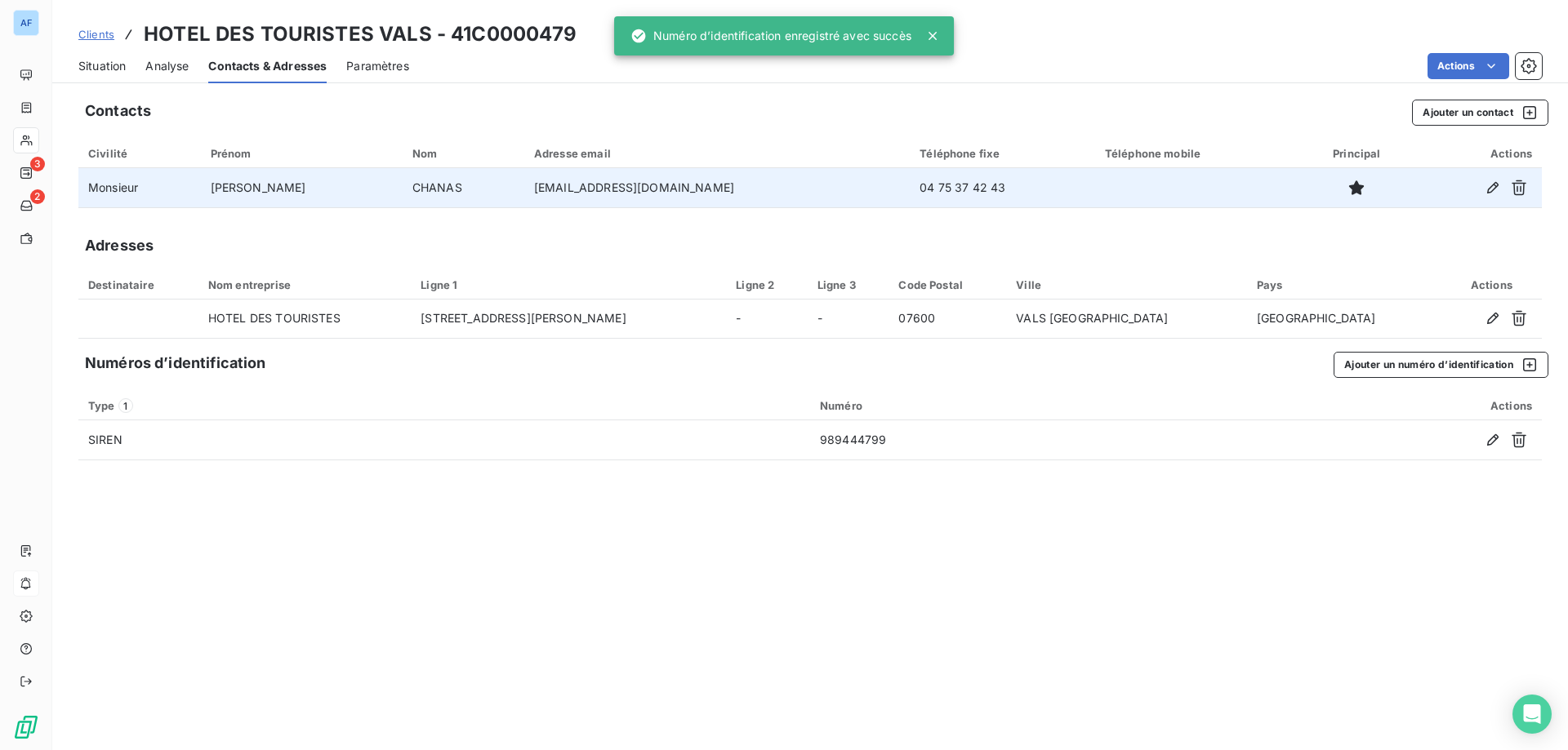
click at [369, 67] on span "Paramètres" at bounding box center [378, 66] width 63 height 16
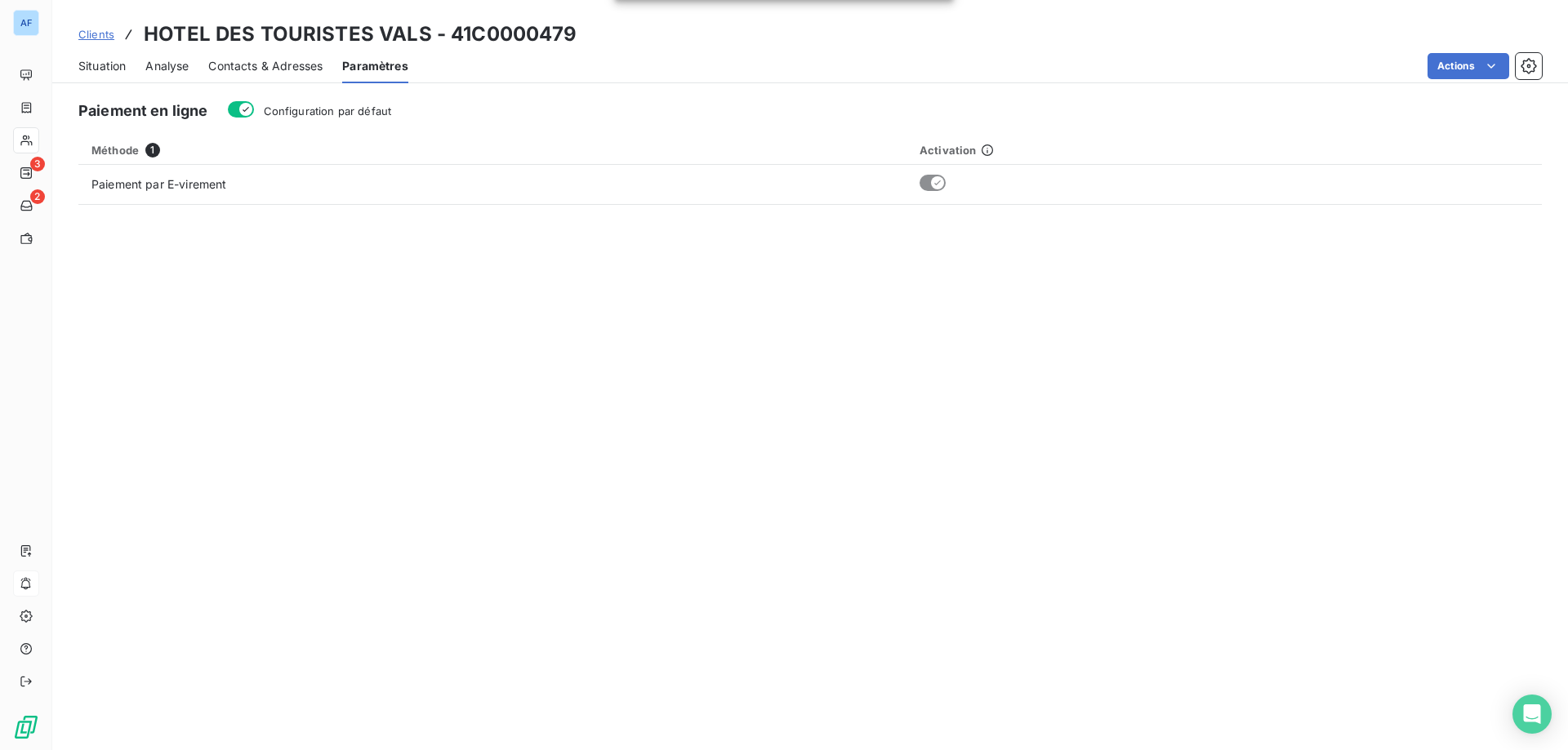
click at [125, 67] on span "Situation" at bounding box center [102, 66] width 47 height 16
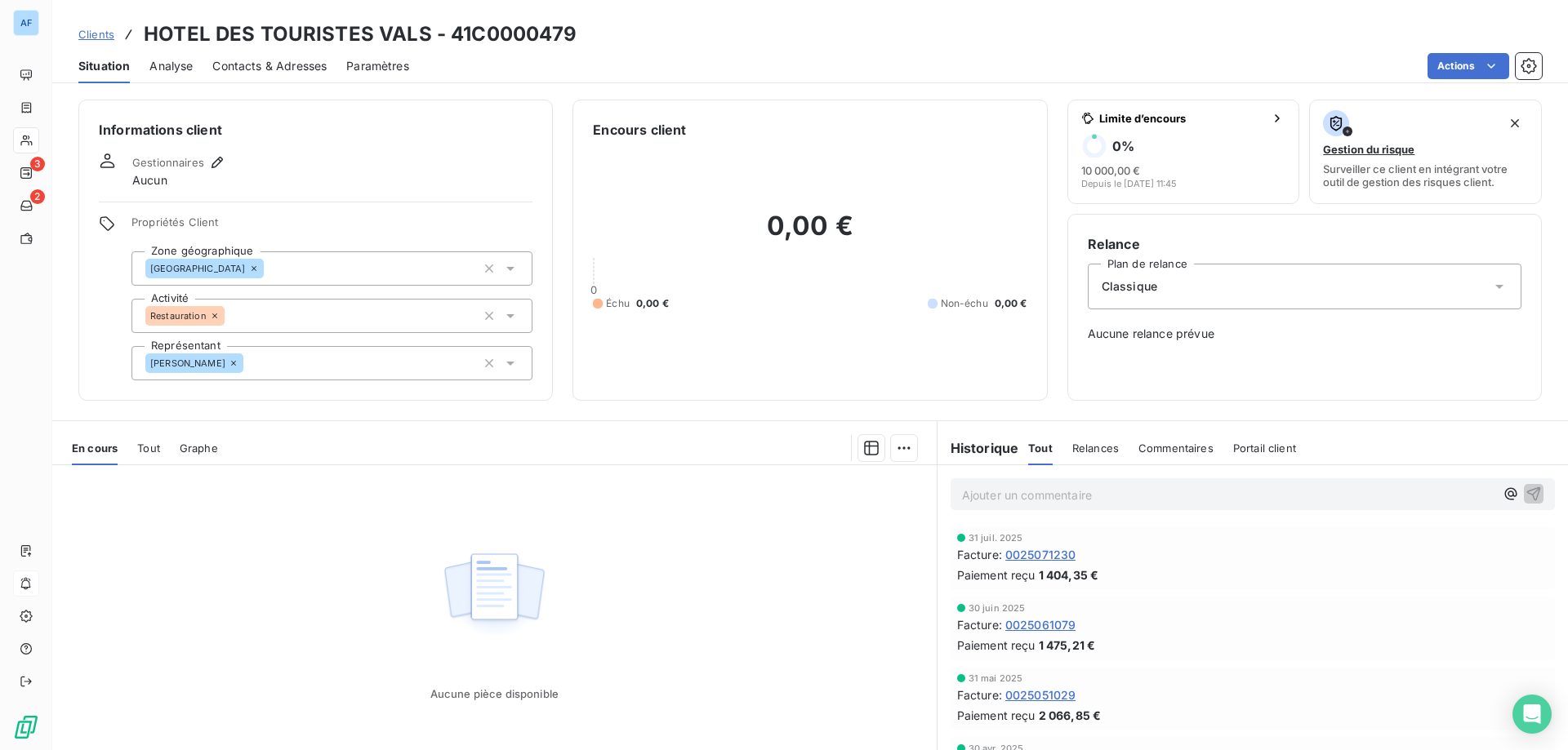
click at [100, 37] on span "Clients" at bounding box center [97, 33] width 36 height 13
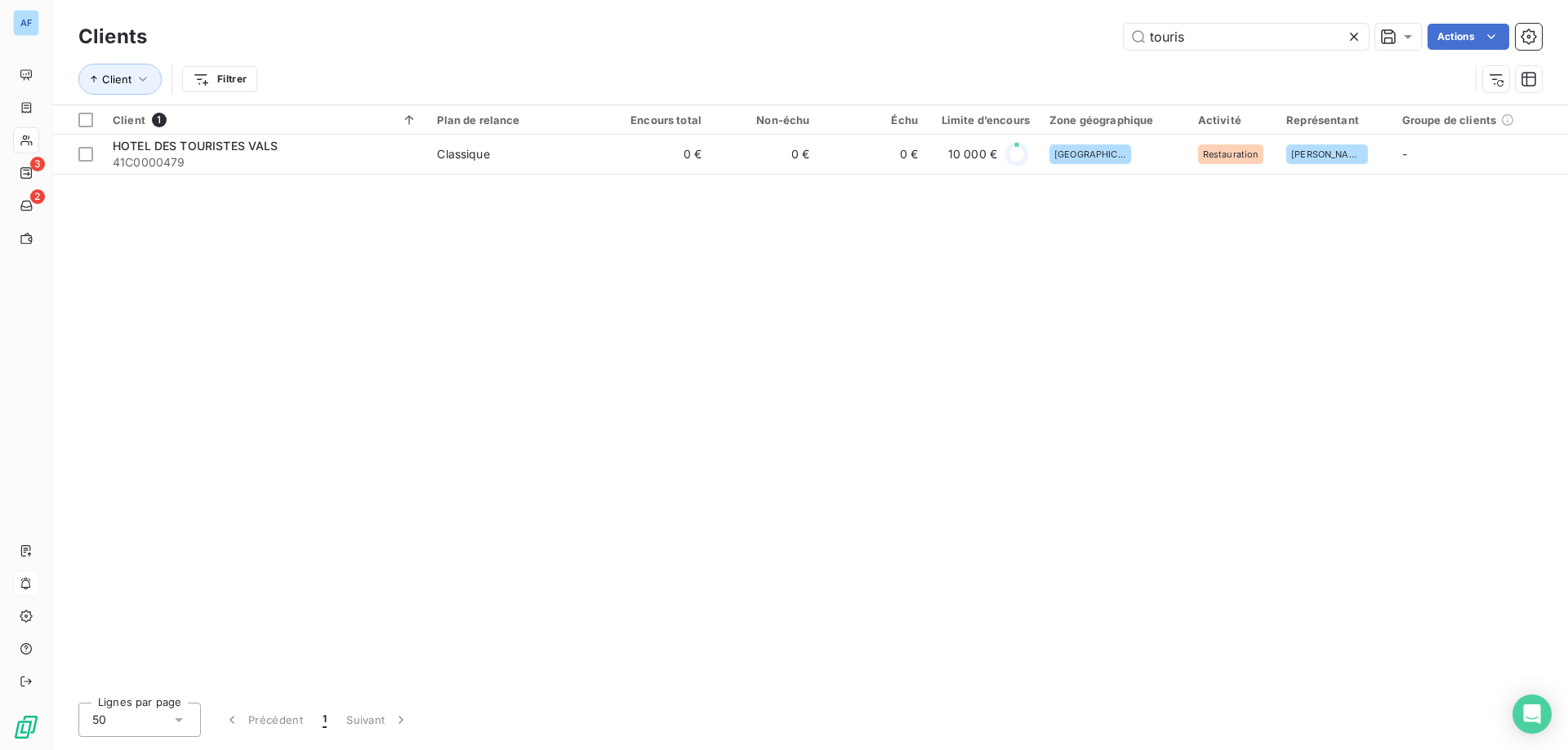
click at [1353, 41] on icon at bounding box center [1354, 36] width 16 height 16
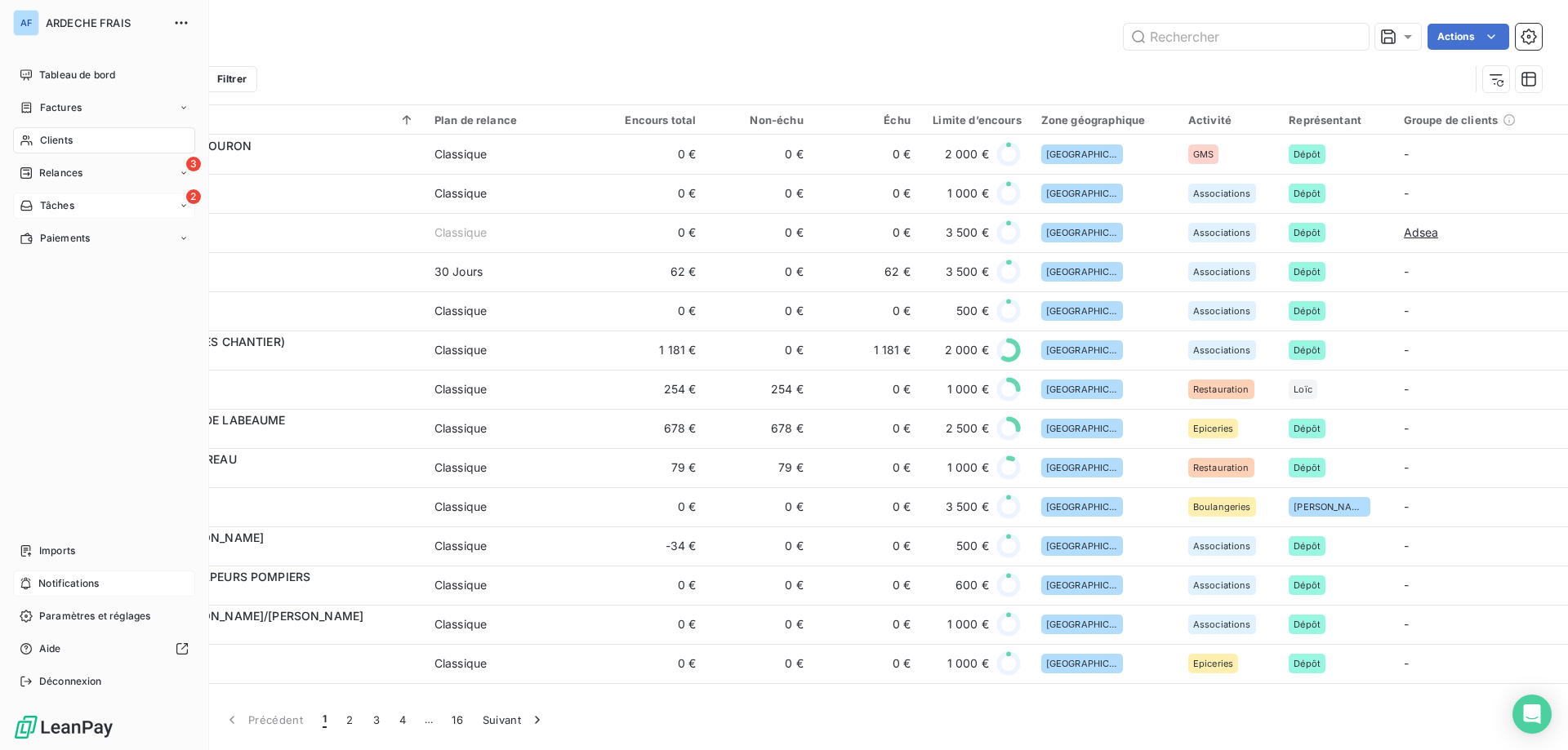
click at [143, 218] on div "2 Tâches" at bounding box center [103, 206] width 182 height 26
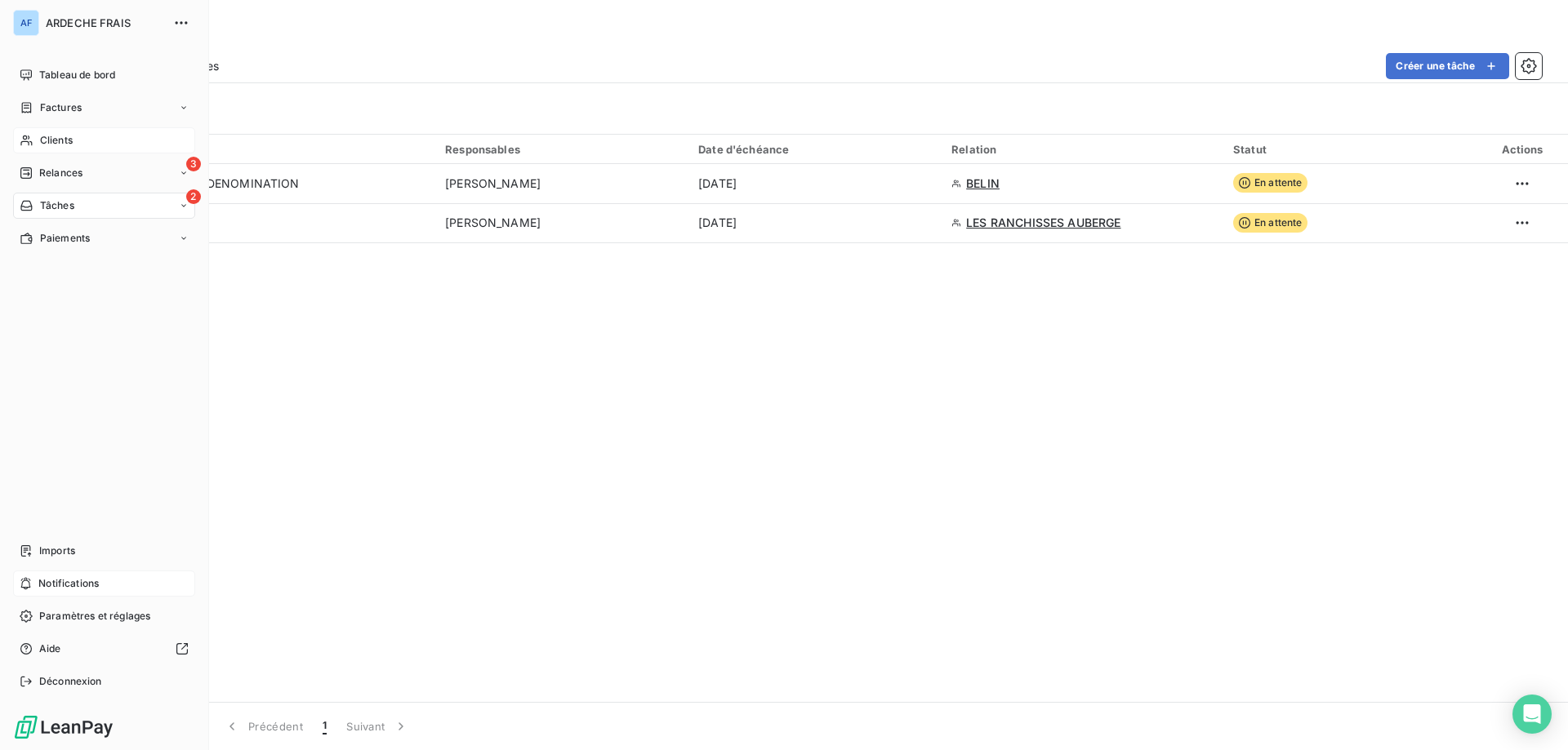
click at [73, 131] on div "Clients" at bounding box center [103, 140] width 182 height 26
